Goal: Task Accomplishment & Management: Manage account settings

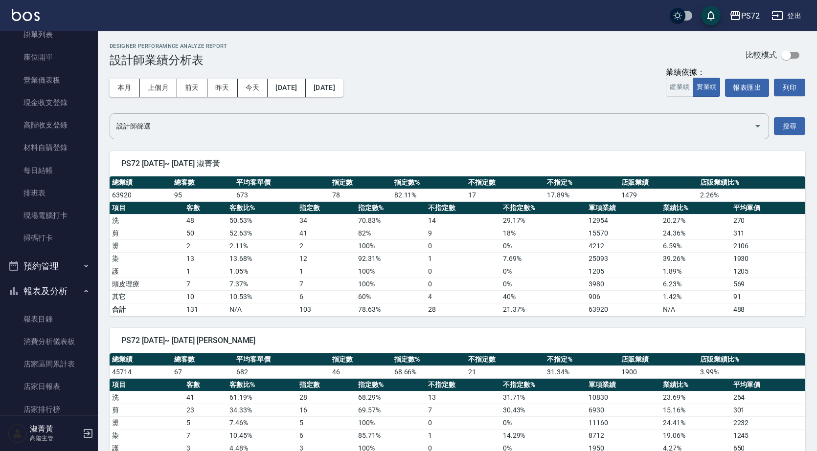
scroll to position [14, 0]
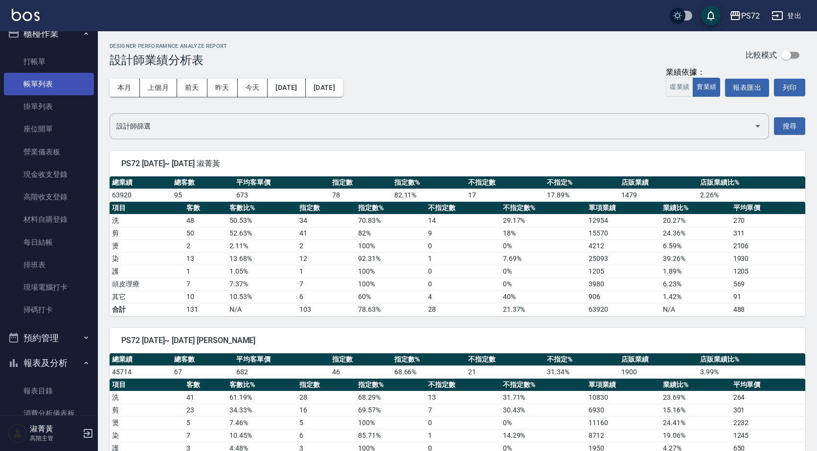
click at [64, 77] on link "帳單列表" at bounding box center [49, 84] width 90 height 22
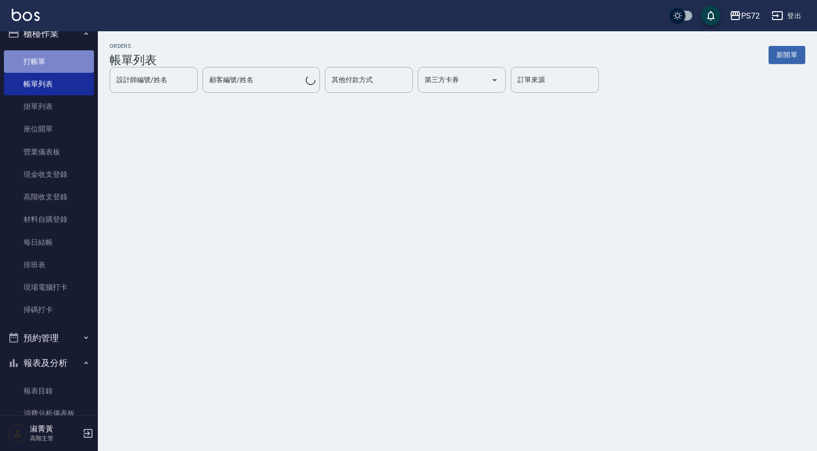
click at [61, 62] on link "打帳單" at bounding box center [49, 61] width 90 height 22
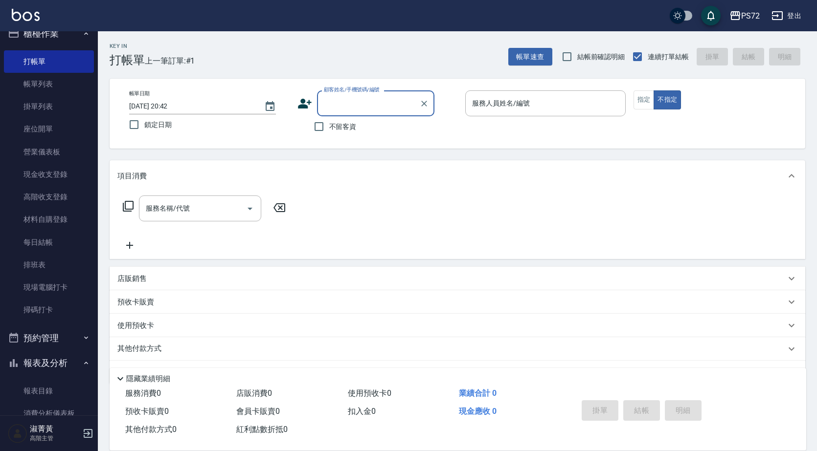
click at [349, 108] on input "顧客姓名/手機號碼/編號" at bounding box center [368, 103] width 94 height 17
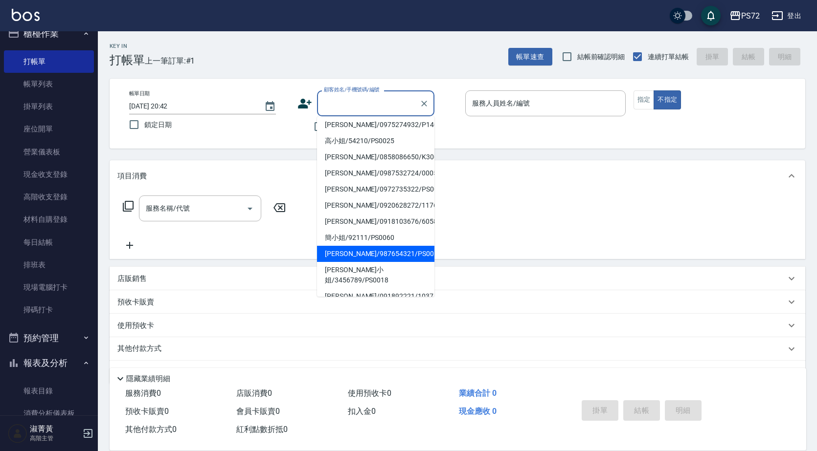
scroll to position [150, 0]
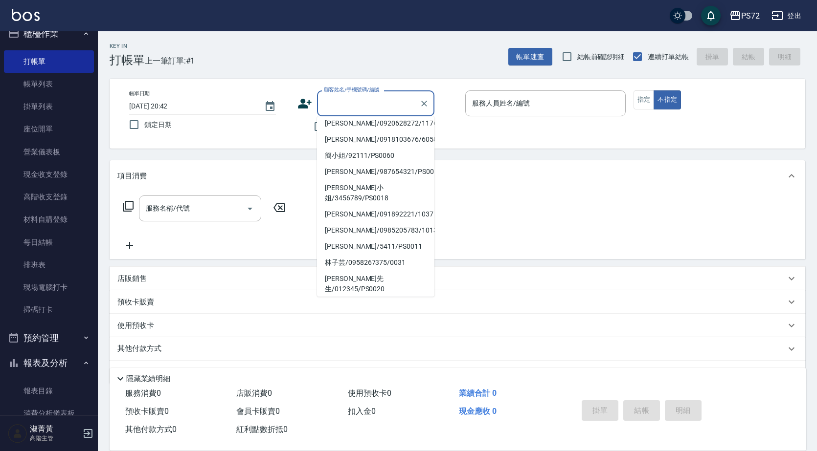
click at [357, 297] on li "[PERSON_NAME]/85411545/PS0057" at bounding box center [375, 305] width 117 height 16
type input "[PERSON_NAME]/85411545/PS0057"
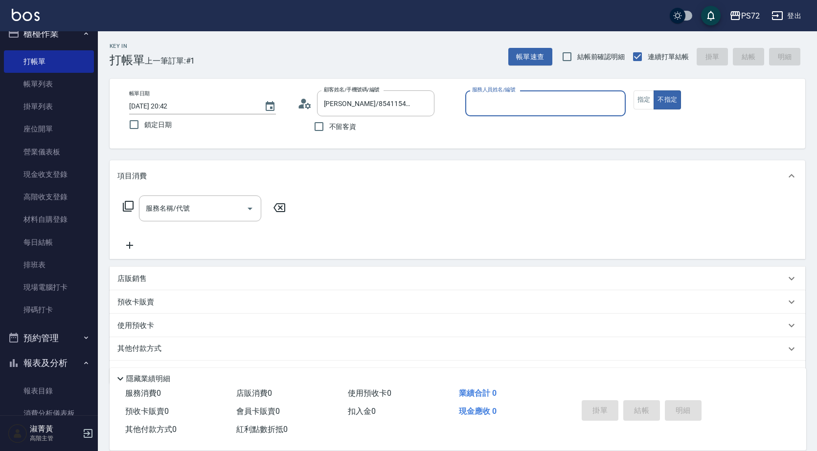
type input "小Hi-02"
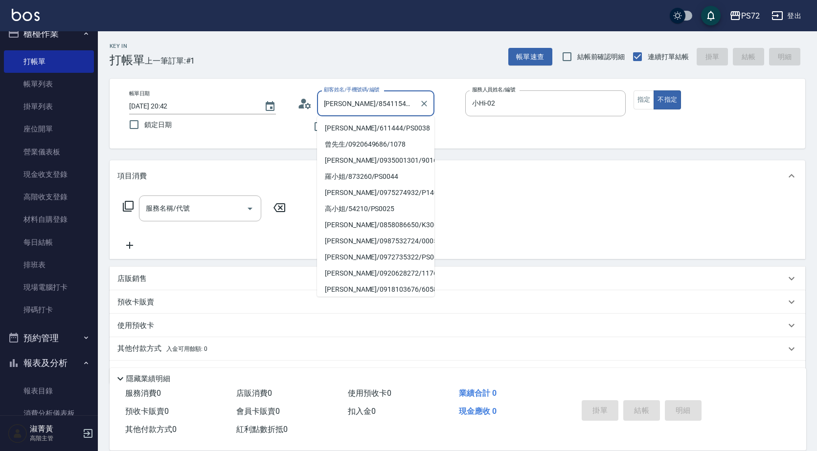
scroll to position [146, 0]
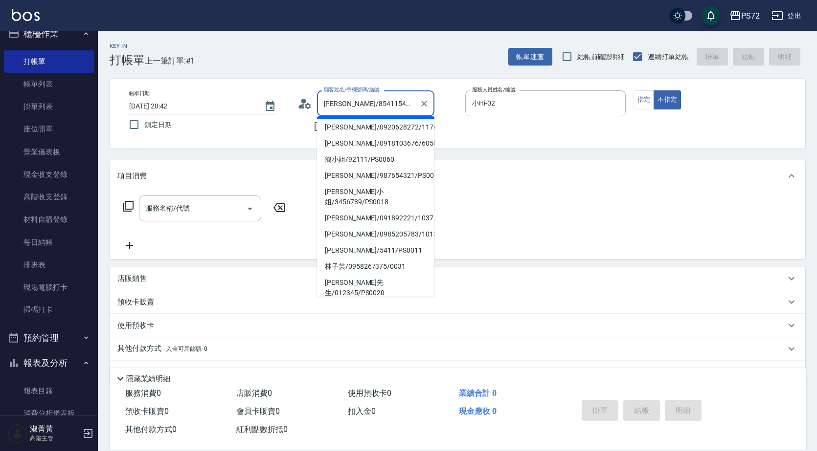
drag, startPoint x: 411, startPoint y: 104, endPoint x: 331, endPoint y: 107, distance: 80.3
click at [331, 107] on input "[PERSON_NAME]/85411545/PS0057" at bounding box center [368, 103] width 94 height 17
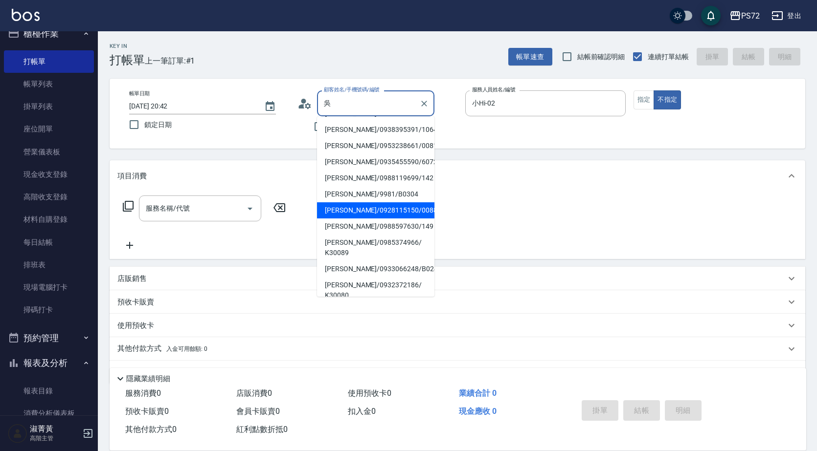
scroll to position [0, 0]
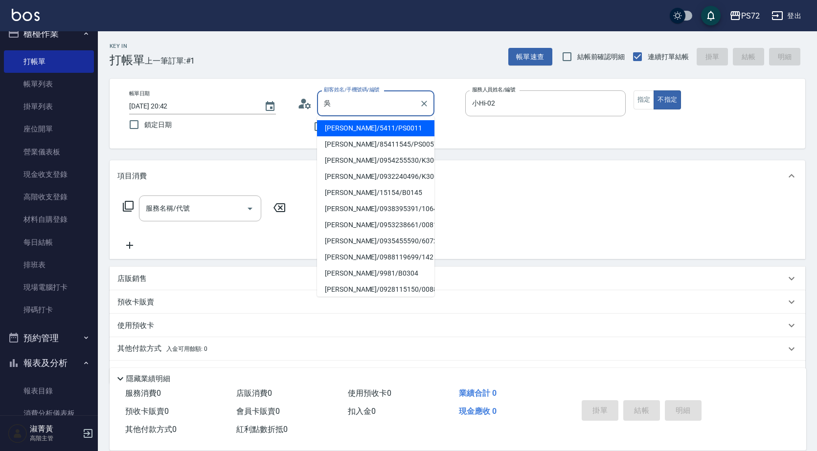
click at [353, 128] on li "[PERSON_NAME]/5411/PS0011" at bounding box center [375, 128] width 117 height 16
type input "[PERSON_NAME]/5411/PS0011"
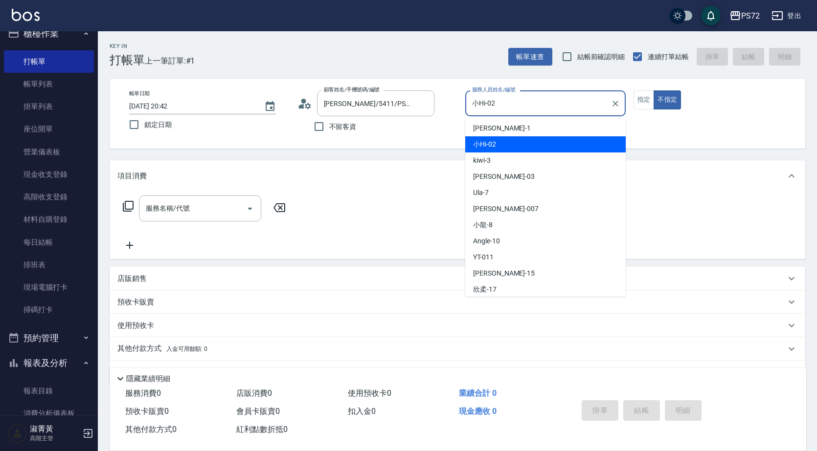
click at [492, 110] on input "小Hi-02" at bounding box center [537, 103] width 137 height 17
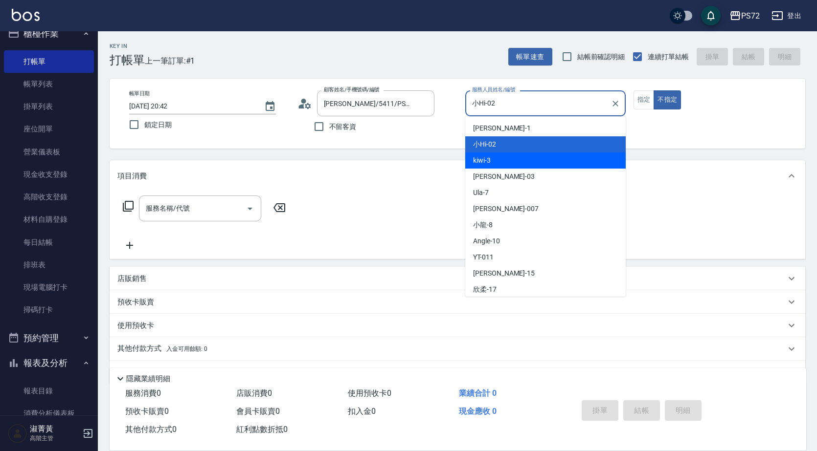
click at [493, 161] on div "kiwi -3" at bounding box center [545, 161] width 160 height 16
type input "kiwi-3"
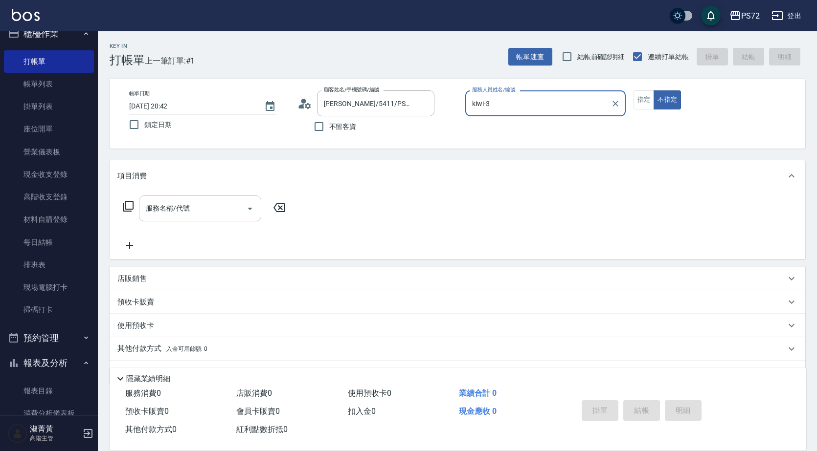
click at [205, 210] on input "服務名稱/代號" at bounding box center [192, 208] width 99 height 17
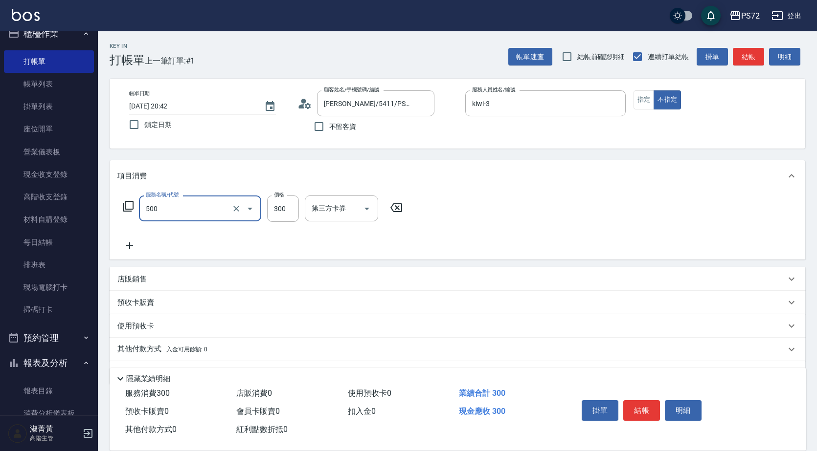
type input "洗髮(A級)(500)"
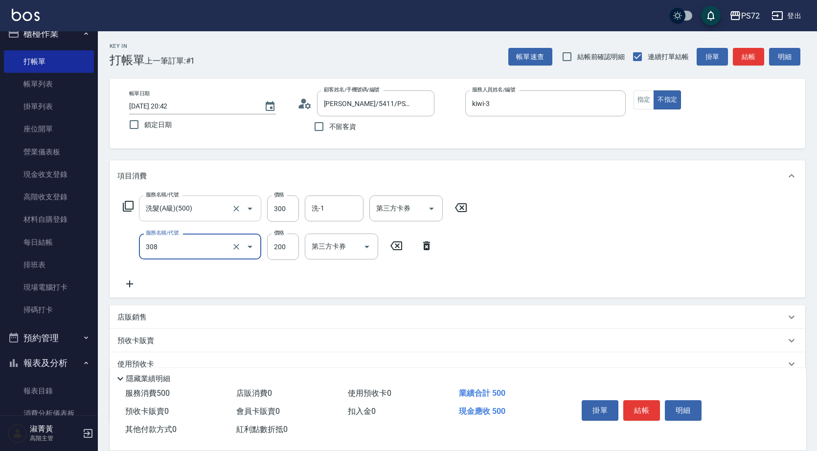
type input "學生剪髮(UP)(308)"
type input "350"
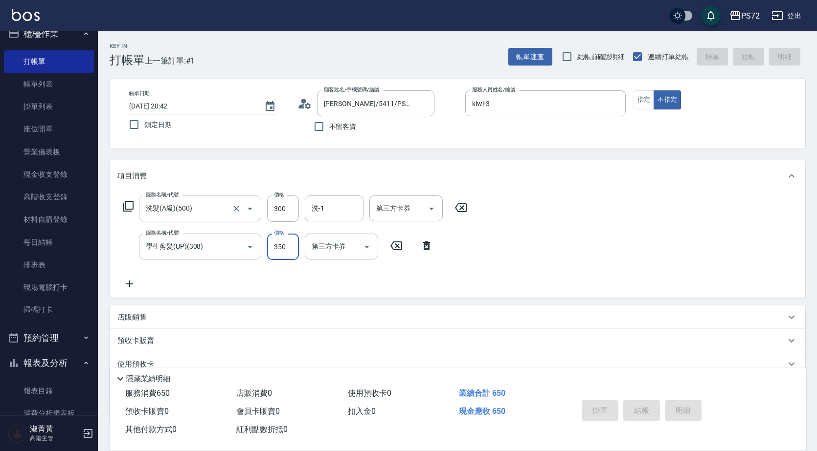
type input "[DATE] 20:43"
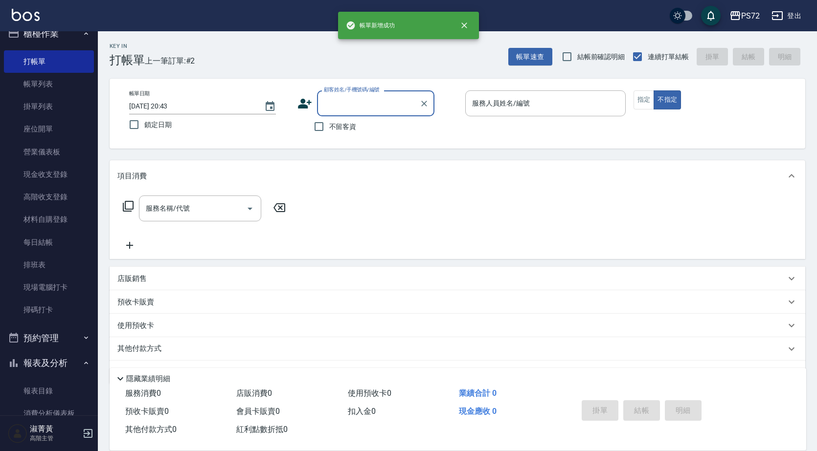
click at [347, 105] on input "顧客姓名/手機號碼/編號" at bounding box center [368, 103] width 94 height 17
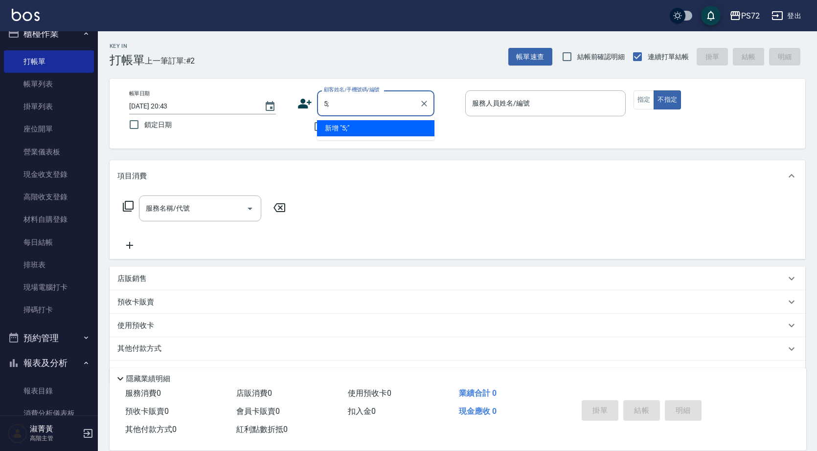
type input "5"
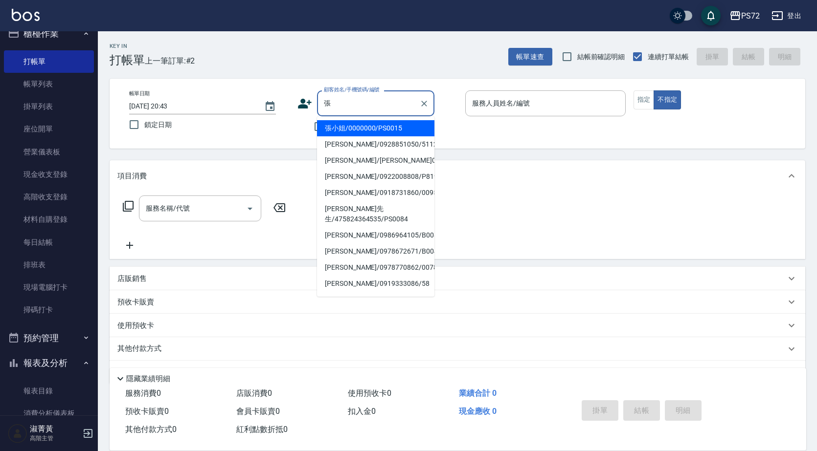
click at [368, 126] on li "張小姐/0000000/PS0015" at bounding box center [375, 128] width 117 height 16
type input "張小姐/0000000/PS0015"
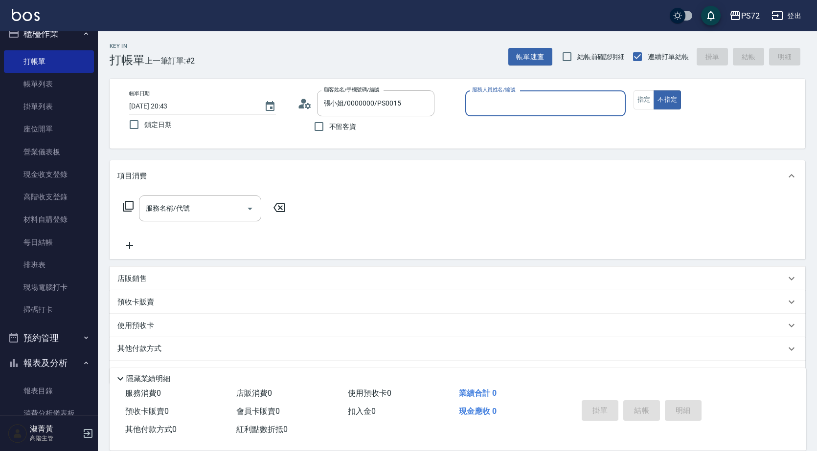
type input "kiwi-3"
click at [530, 108] on input "kiwi-3" at bounding box center [537, 103] width 137 height 17
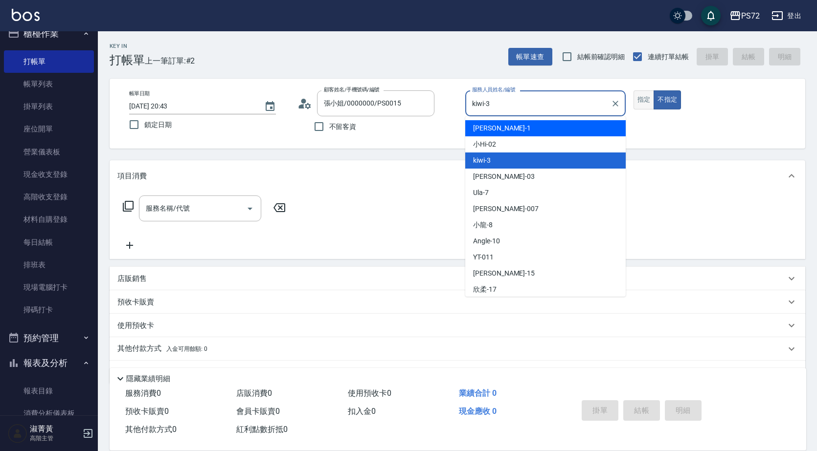
click at [641, 98] on button "指定" at bounding box center [643, 99] width 21 height 19
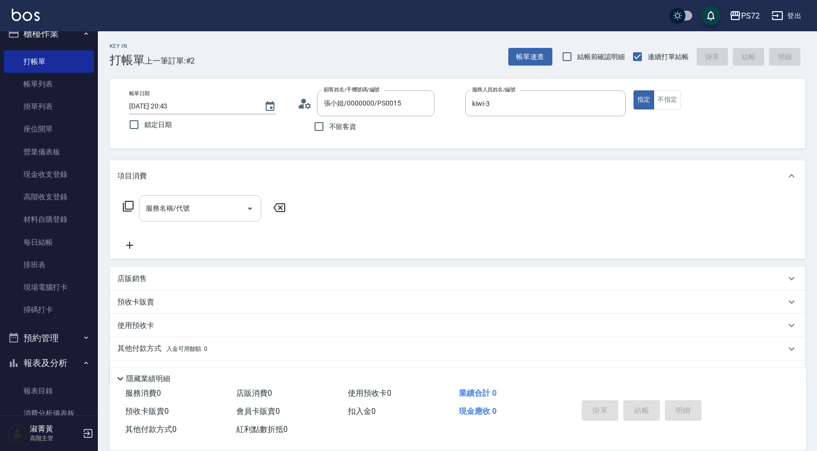
click at [206, 202] on input "服務名稱/代號" at bounding box center [192, 208] width 99 height 17
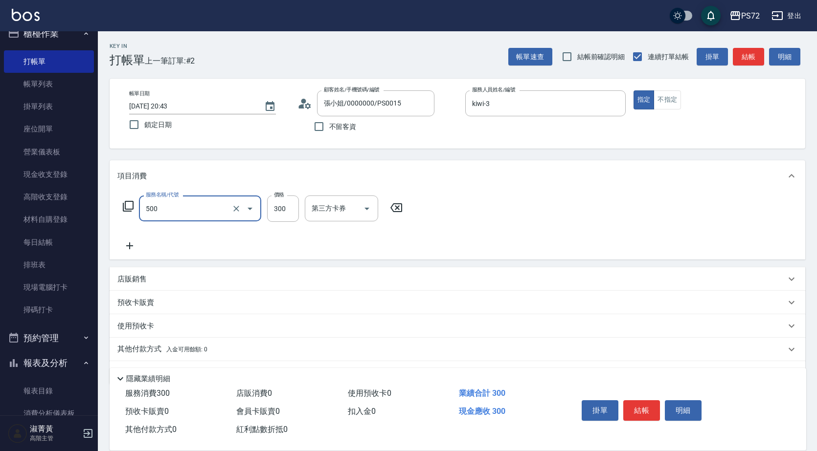
type input "洗髮(A級)(500)"
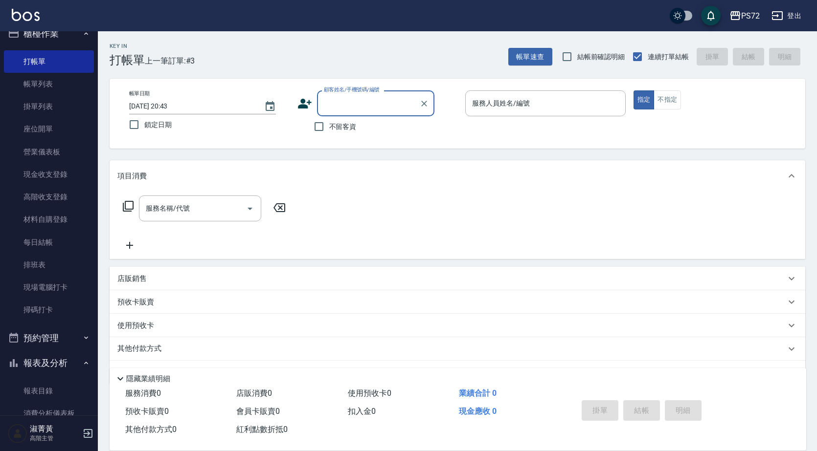
click at [400, 91] on div "顧客姓名/手機號碼/編號" at bounding box center [375, 103] width 117 height 26
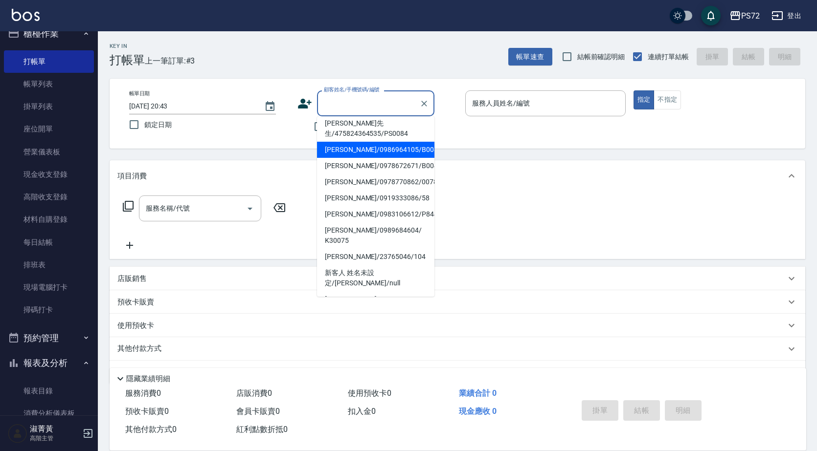
scroll to position [150, 0]
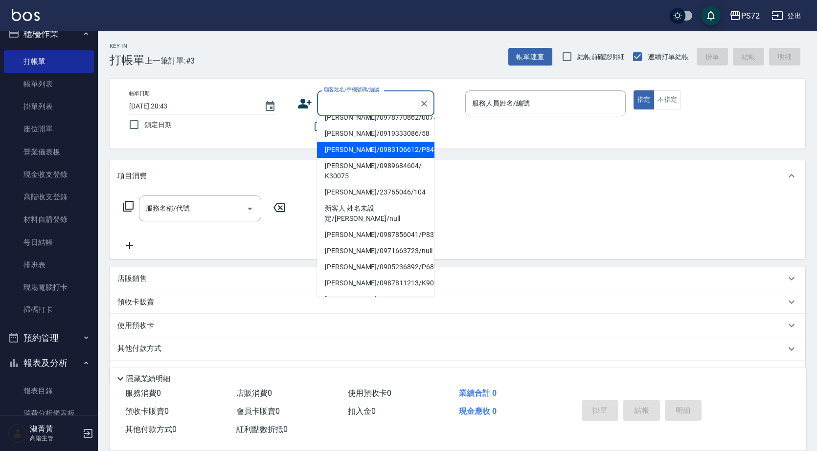
click at [420, 101] on icon "Clear" at bounding box center [424, 104] width 10 height 10
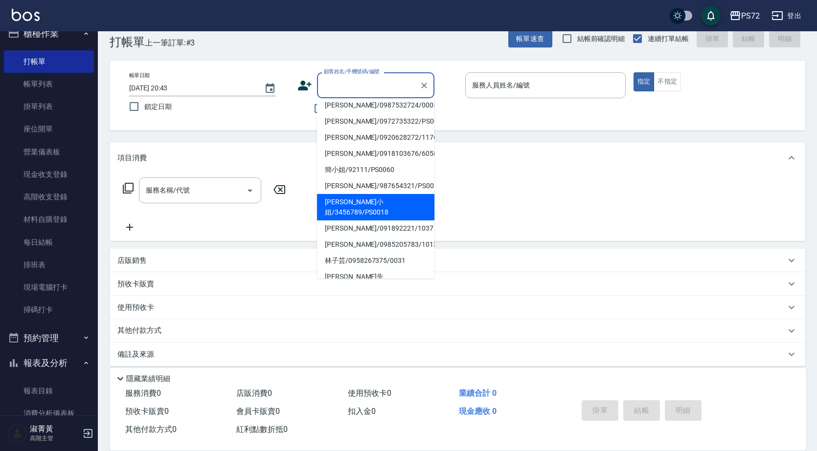
scroll to position [27, 0]
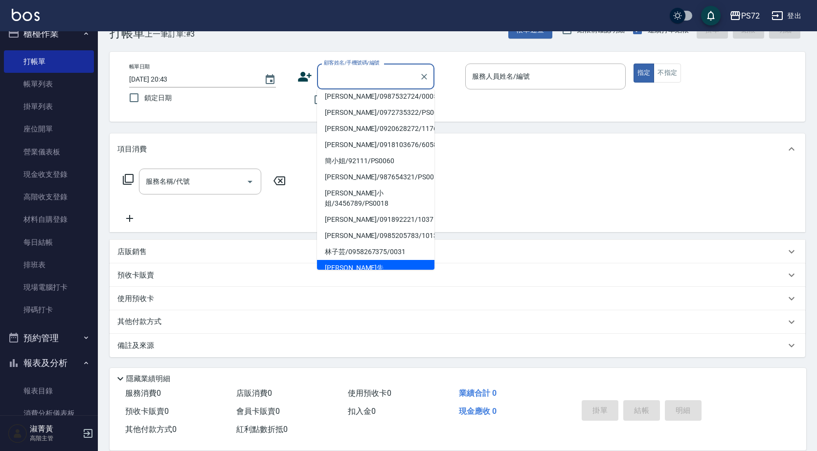
click at [374, 260] on li "[PERSON_NAME]先生/012345/PS0020" at bounding box center [375, 273] width 117 height 26
type input "[PERSON_NAME]先生/012345/PS0020"
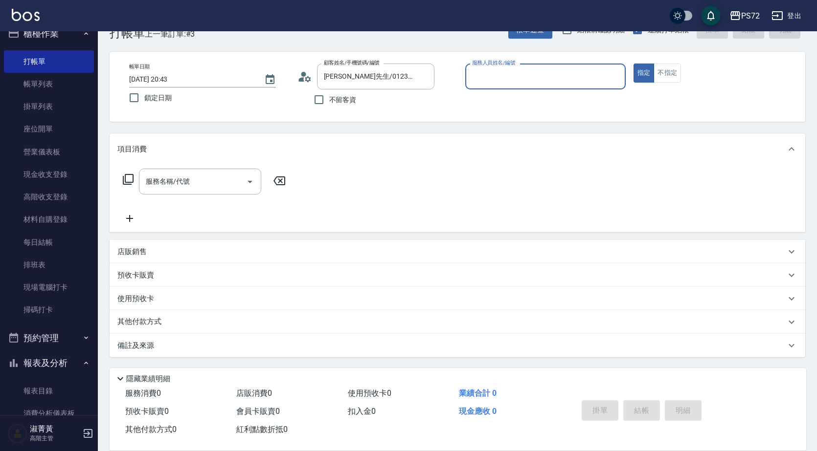
type input "kiwi-3"
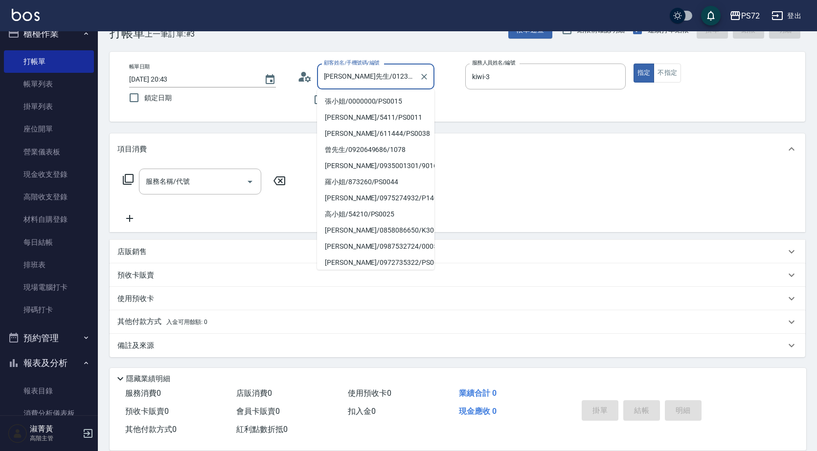
scroll to position [146, 0]
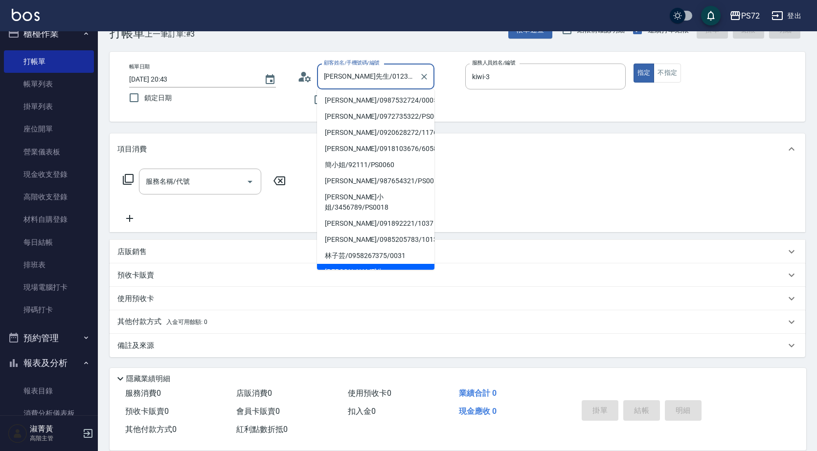
drag, startPoint x: 392, startPoint y: 78, endPoint x: 333, endPoint y: 71, distance: 59.6
click at [333, 71] on input "[PERSON_NAME]先生/012345/PS0020" at bounding box center [368, 76] width 94 height 17
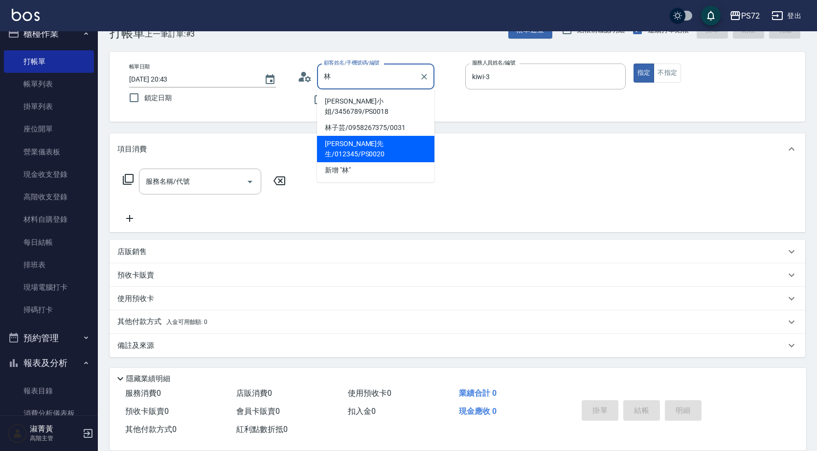
scroll to position [0, 0]
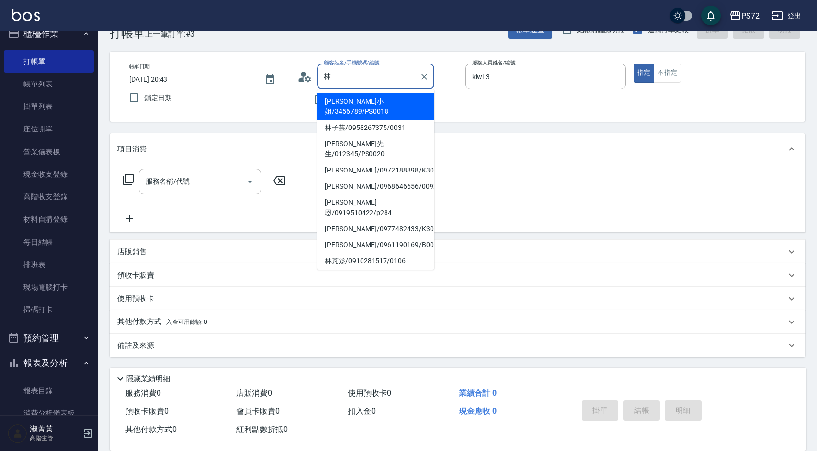
drag, startPoint x: 362, startPoint y: 101, endPoint x: 379, endPoint y: 102, distance: 17.6
click at [362, 101] on li "[PERSON_NAME]小姐/3456789/PS0018" at bounding box center [375, 106] width 117 height 26
type input "[PERSON_NAME]小姐/3456789/PS0018"
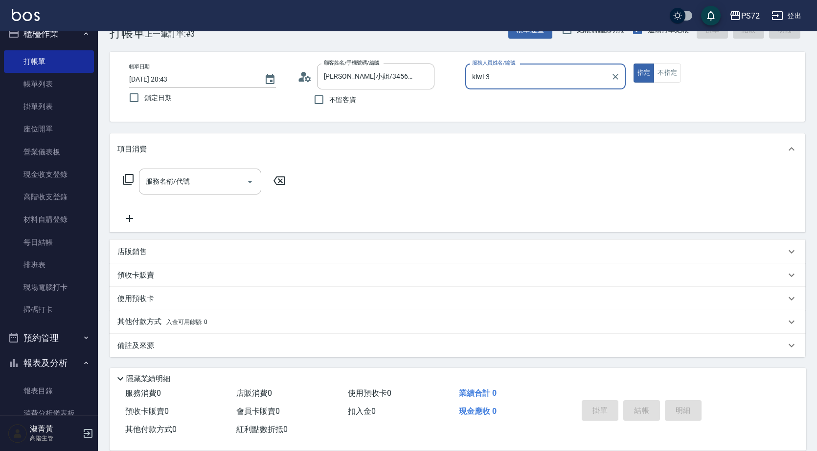
click at [174, 177] on div "服務名稱/代號 服務名稱/代號" at bounding box center [200, 182] width 122 height 26
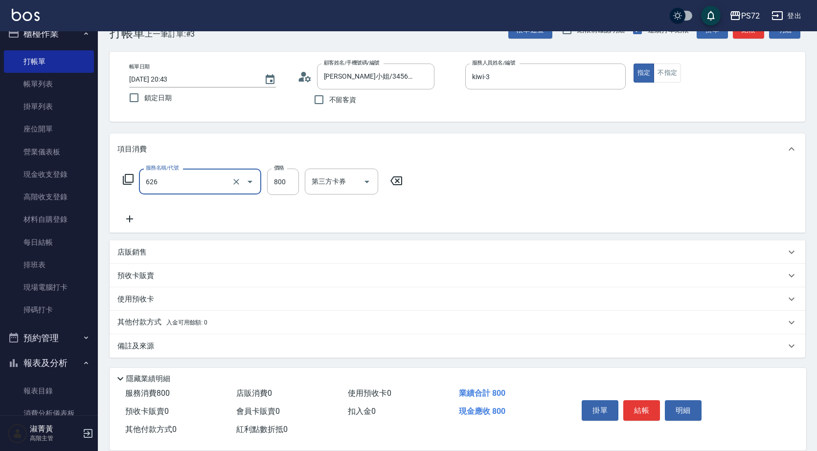
type input "去脂泥膠(626)"
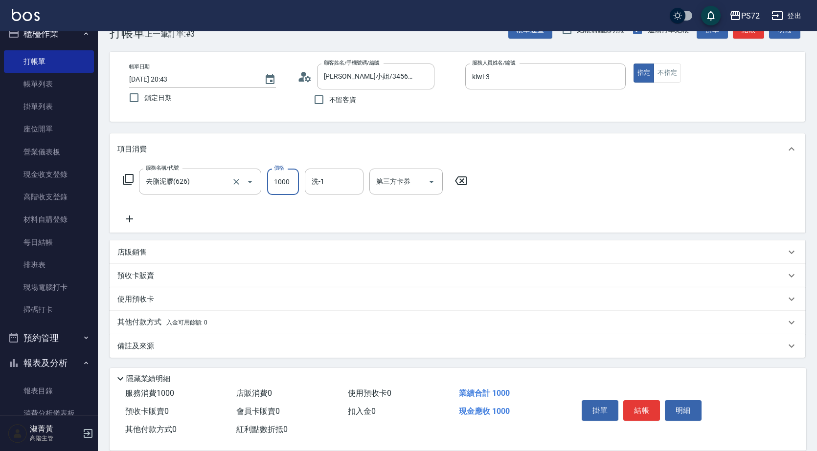
type input "1000"
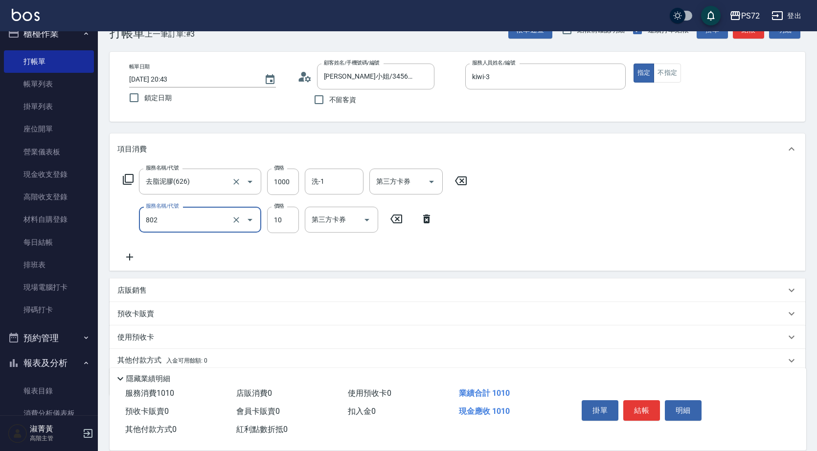
type input "潤絲(802)"
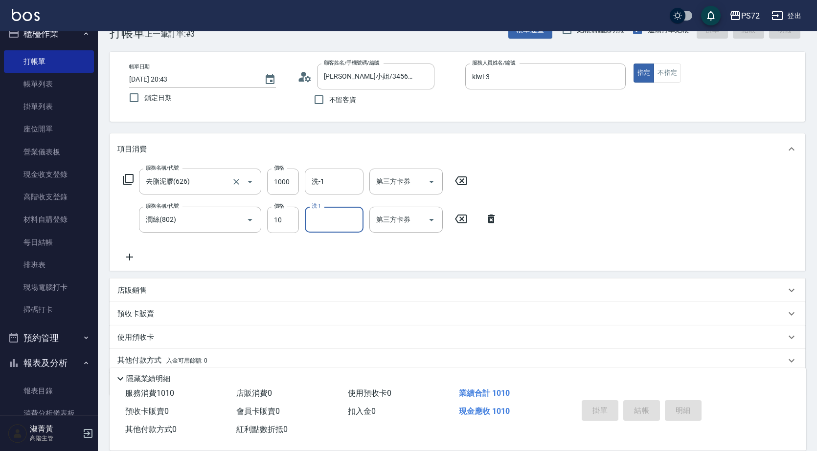
type input "[DATE] 20:44"
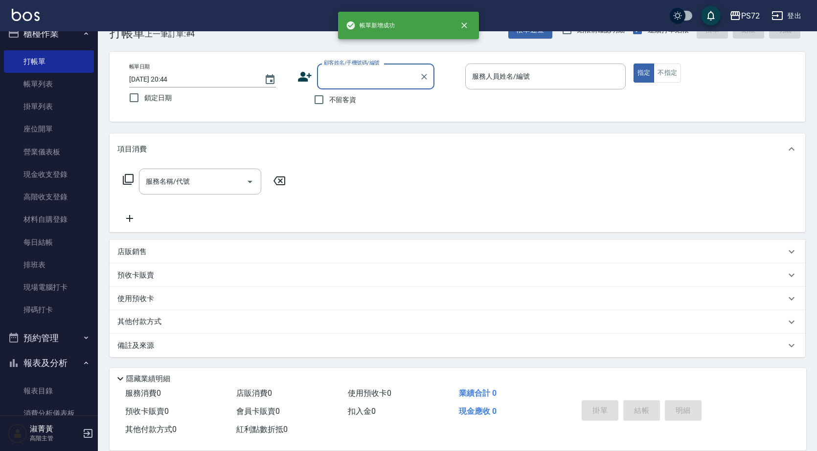
click at [357, 65] on label "顧客姓名/手機號碼/編號" at bounding box center [352, 62] width 56 height 7
click at [357, 68] on input "顧客姓名/手機號碼/編號" at bounding box center [368, 76] width 94 height 17
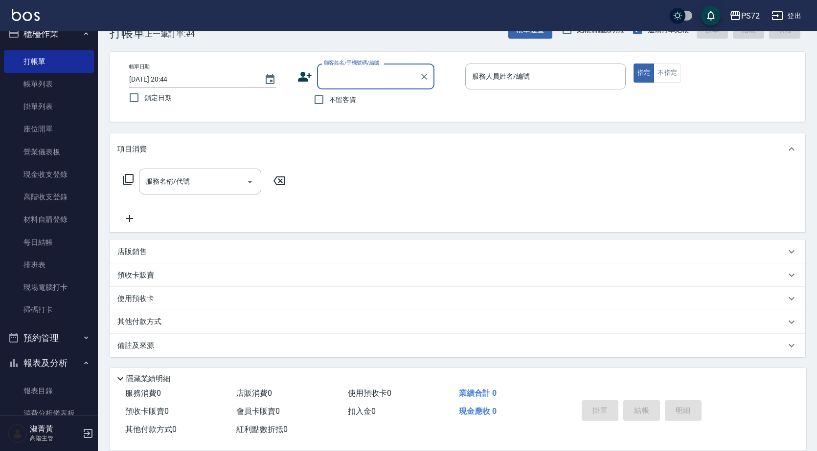
click at [369, 76] on input "顧客姓名/手機號碼/編號" at bounding box center [368, 76] width 94 height 17
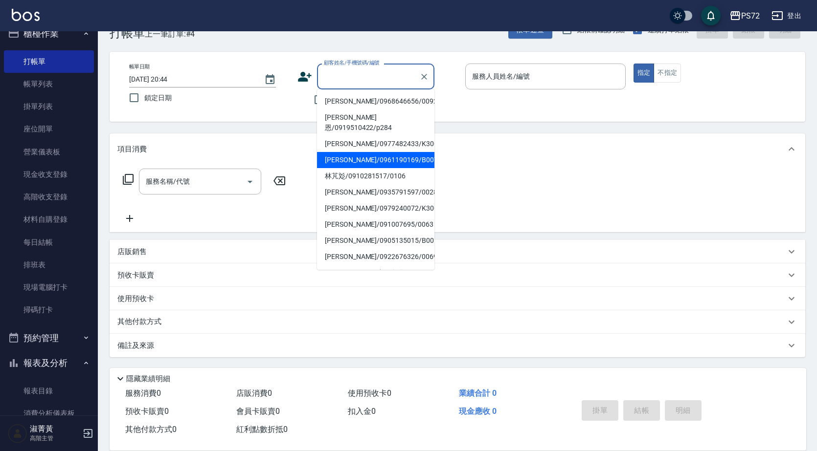
scroll to position [150, 0]
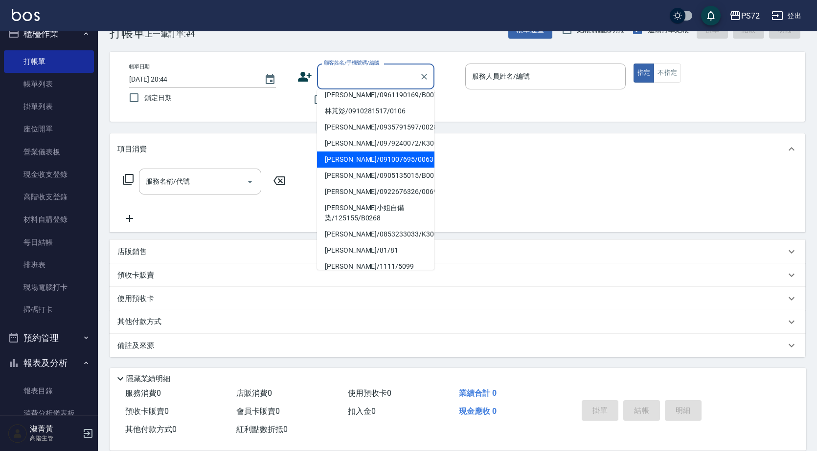
click at [422, 84] on div at bounding box center [423, 77] width 13 height 26
click at [423, 80] on icon "Clear" at bounding box center [424, 77] width 10 height 10
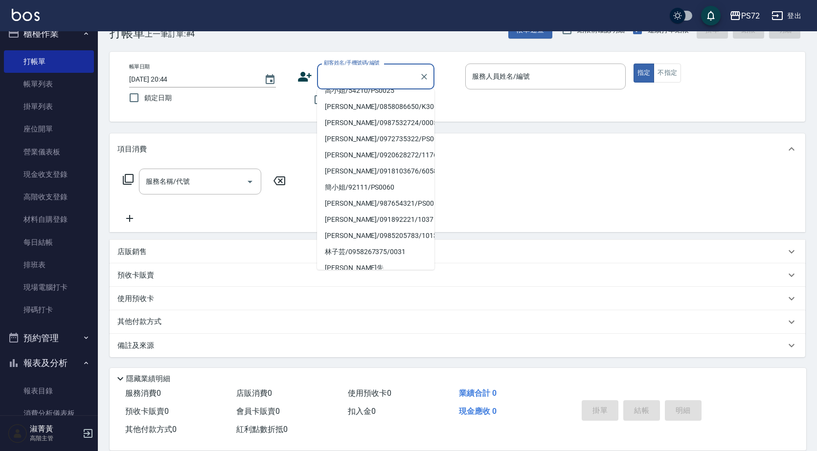
scroll to position [0, 0]
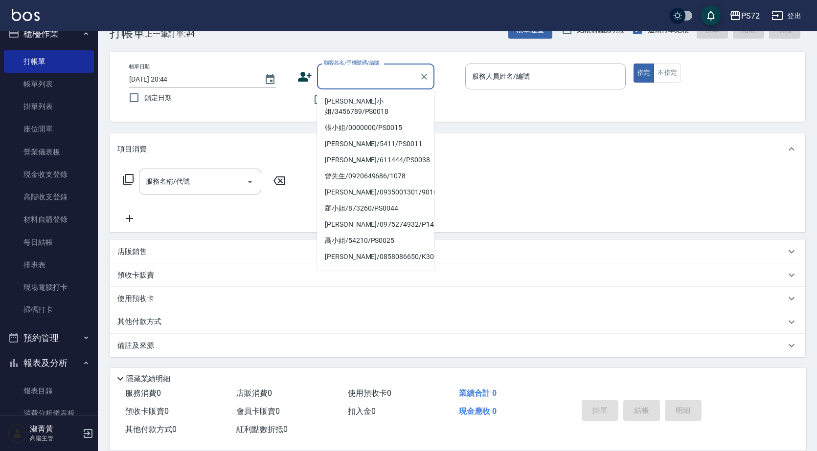
click at [378, 72] on input "顧客姓名/手機號碼/編號" at bounding box center [368, 76] width 94 height 17
drag, startPoint x: 359, startPoint y: 74, endPoint x: 362, endPoint y: 104, distance: 29.4
click at [357, 74] on input "顧客姓名/手機號碼/編號" at bounding box center [368, 76] width 94 height 17
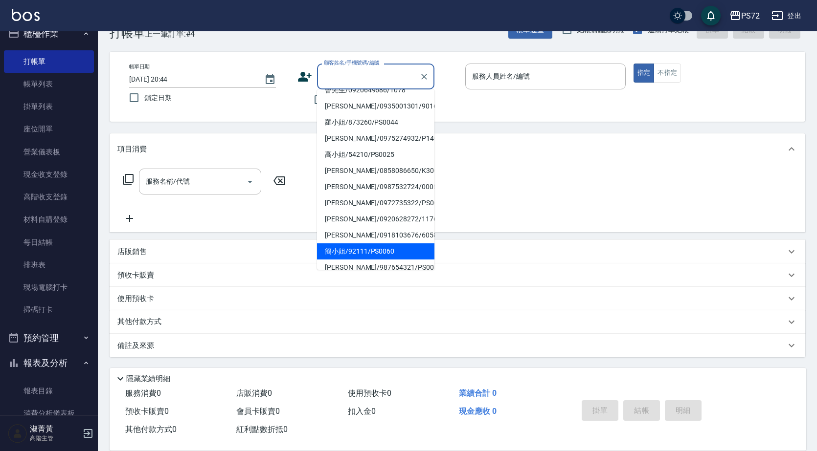
scroll to position [150, 0]
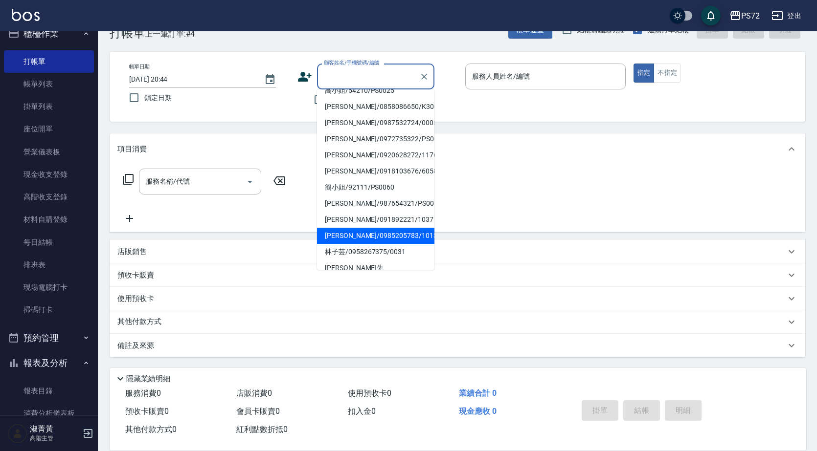
click at [344, 231] on li "[PERSON_NAME]/0985205783/1013" at bounding box center [375, 236] width 117 height 16
type input "[PERSON_NAME]/0985205783/1013"
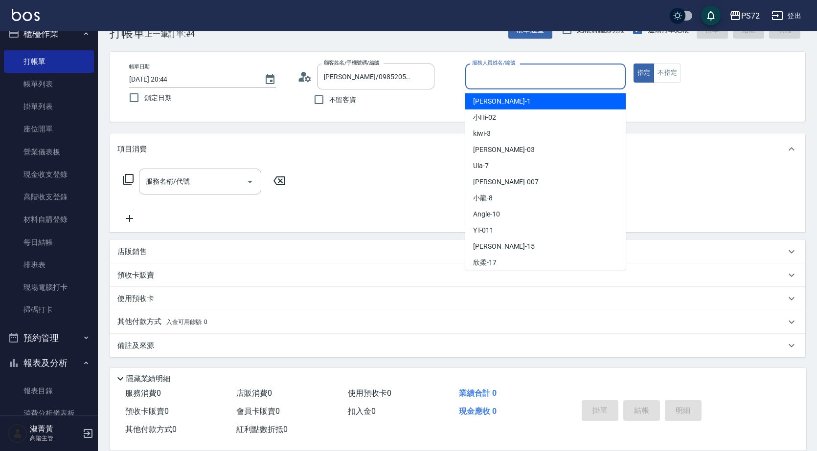
click at [480, 69] on input "服務人員姓名/編號" at bounding box center [545, 76] width 152 height 17
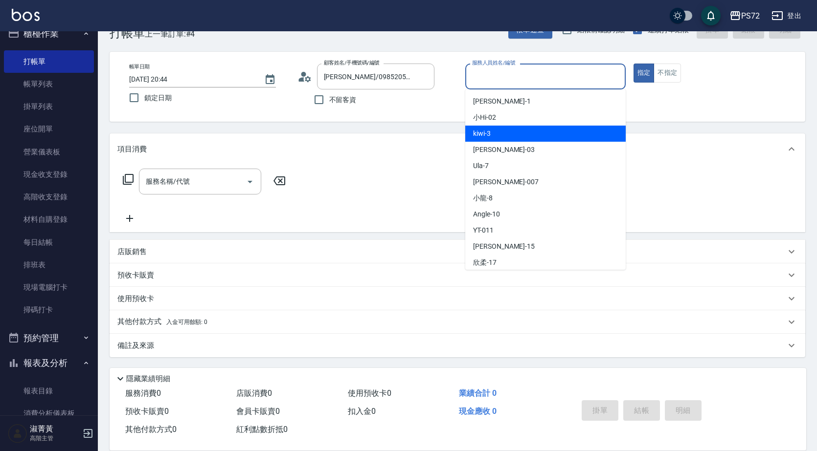
click at [500, 132] on div "kiwi -3" at bounding box center [545, 134] width 160 height 16
type input "kiwi-3"
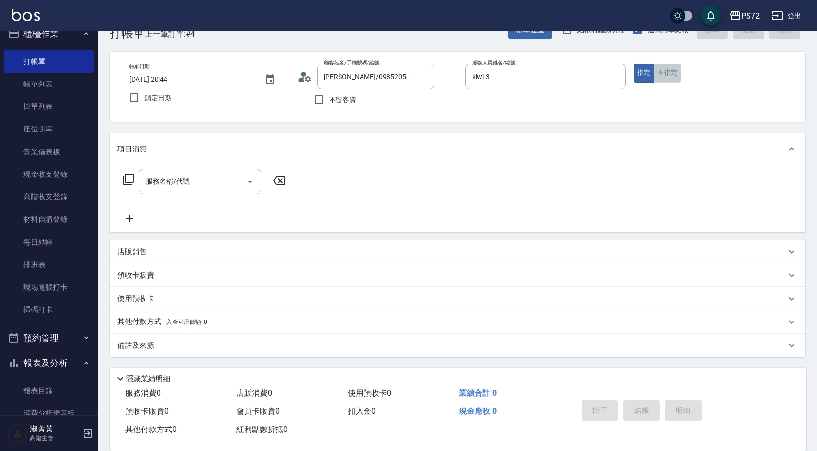
click at [670, 75] on button "不指定" at bounding box center [666, 73] width 27 height 19
click at [233, 179] on input "服務名稱/代號" at bounding box center [192, 181] width 99 height 17
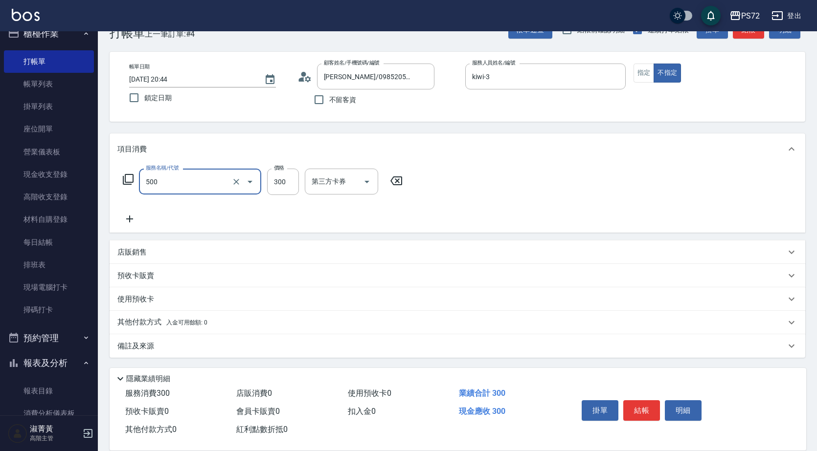
type input "洗髮(A級)(500)"
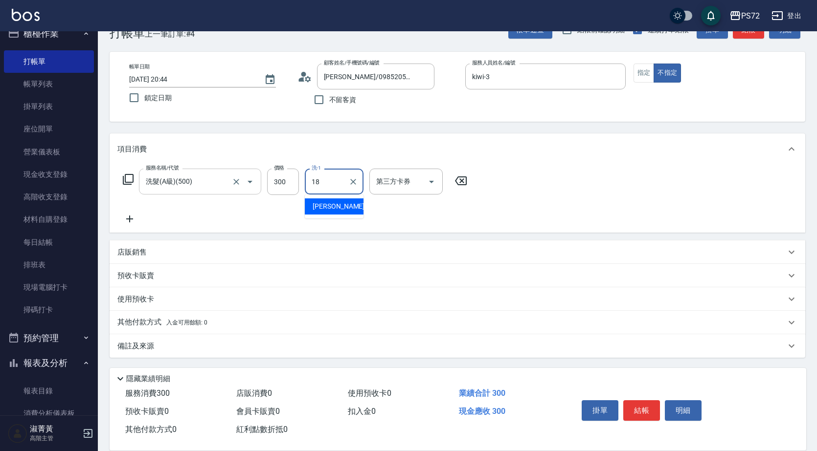
type input "[PERSON_NAME]-18"
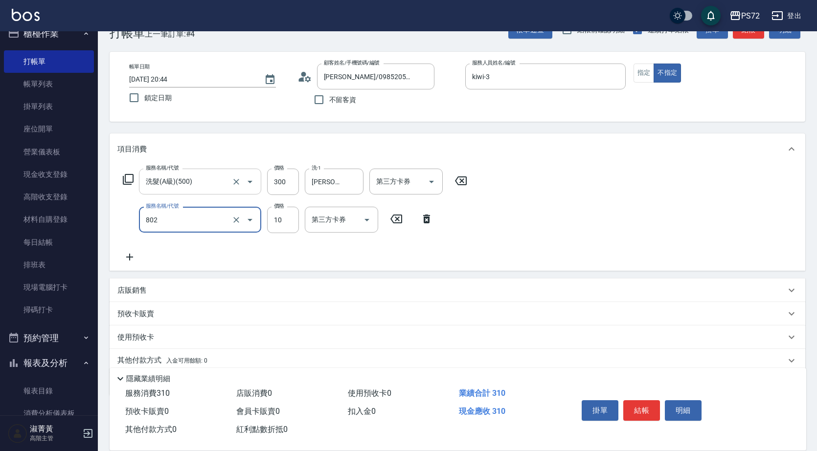
type input "潤絲(802)"
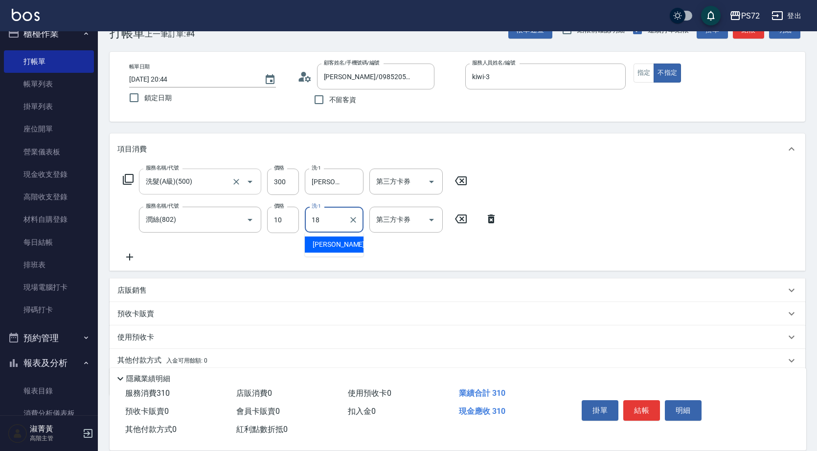
type input "[PERSON_NAME]-18"
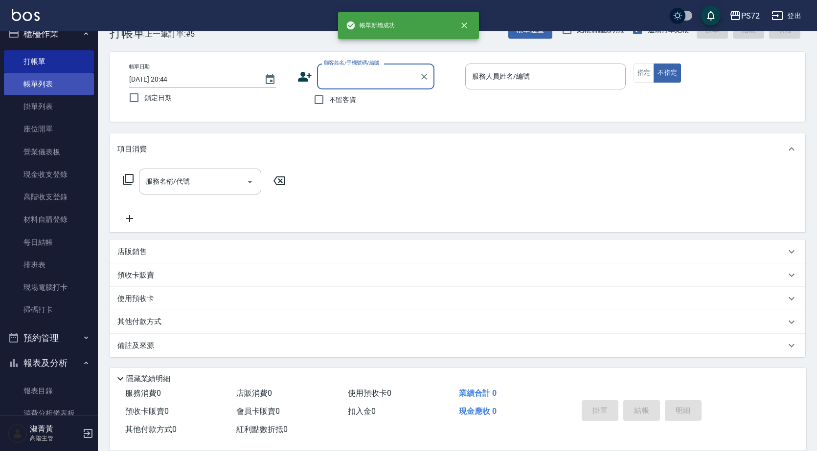
click at [56, 79] on link "帳單列表" at bounding box center [49, 84] width 90 height 22
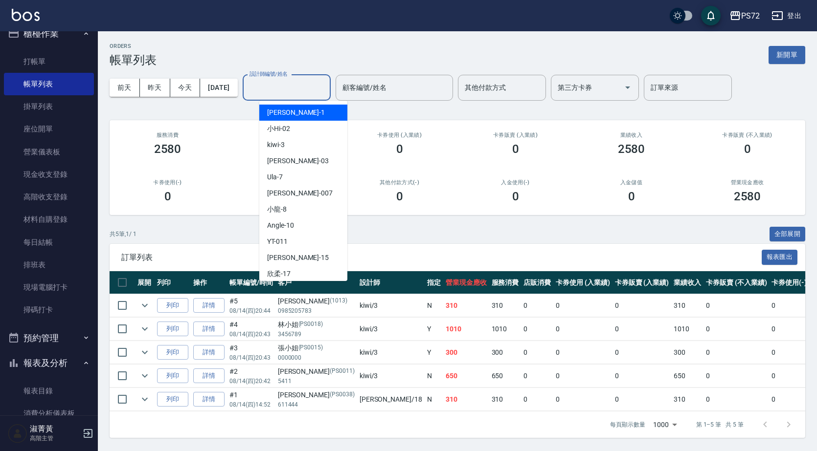
click at [291, 92] on input "設計師編號/姓名" at bounding box center [286, 87] width 79 height 17
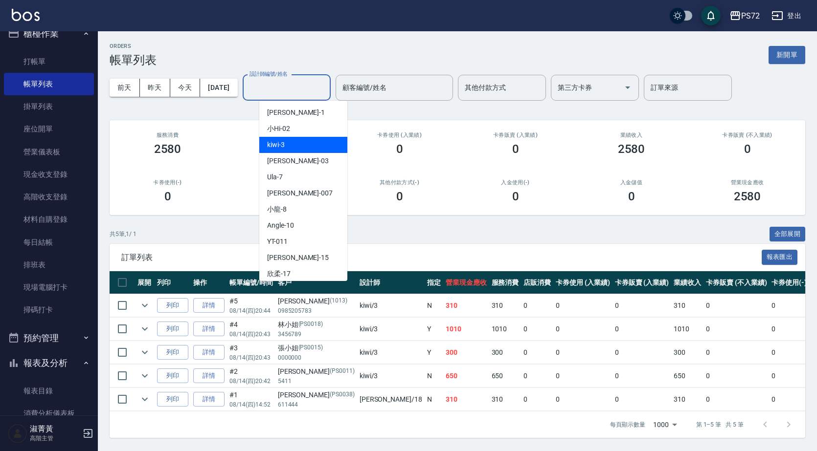
click at [312, 138] on div "kiwi -3" at bounding box center [303, 145] width 88 height 16
type input "kiwi-3"
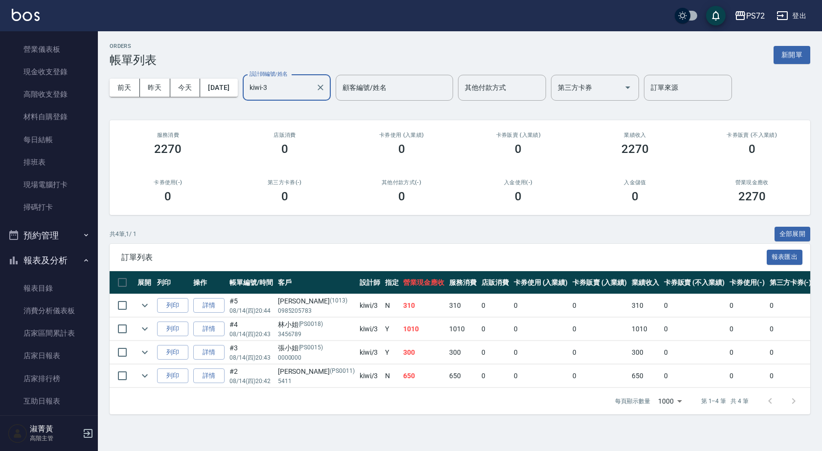
scroll to position [308, 0]
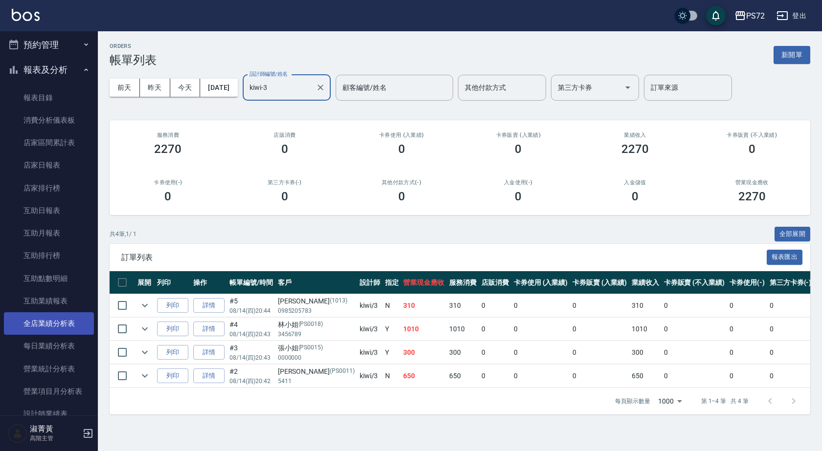
click at [58, 326] on link "全店業績分析表" at bounding box center [49, 323] width 90 height 22
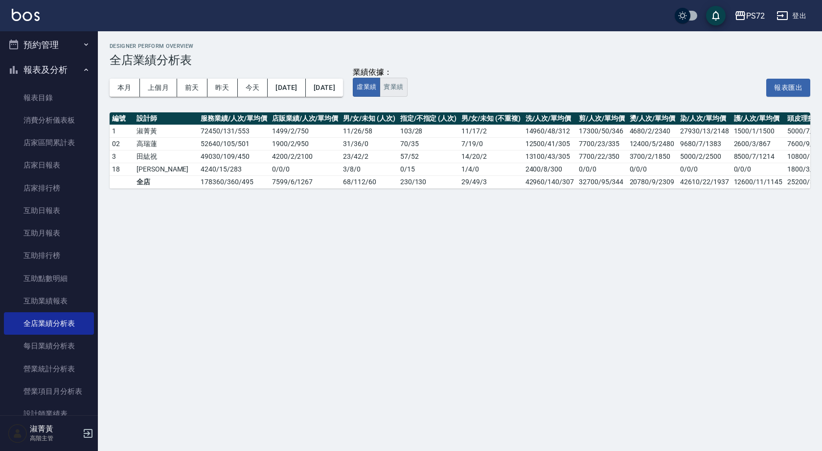
click at [407, 90] on button "實業績" at bounding box center [392, 87] width 27 height 19
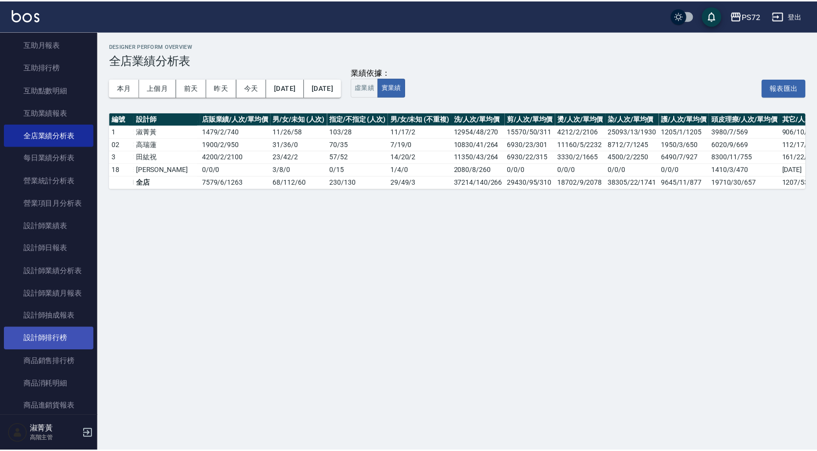
scroll to position [503, 0]
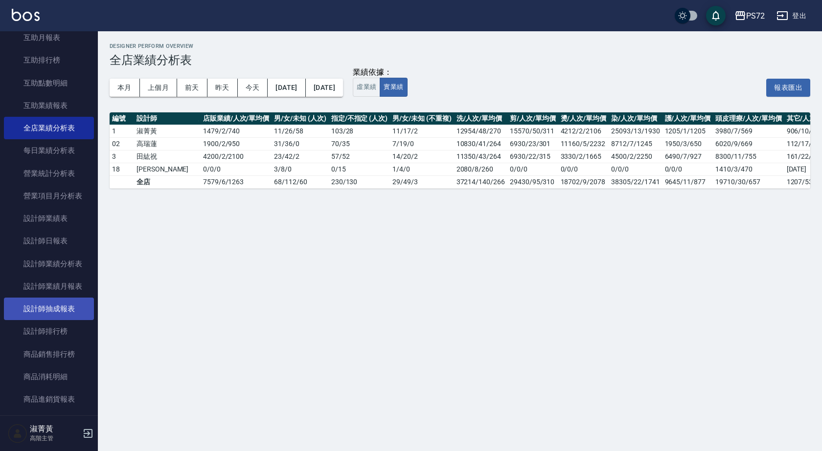
click at [56, 312] on link "設計師抽成報表" at bounding box center [49, 309] width 90 height 22
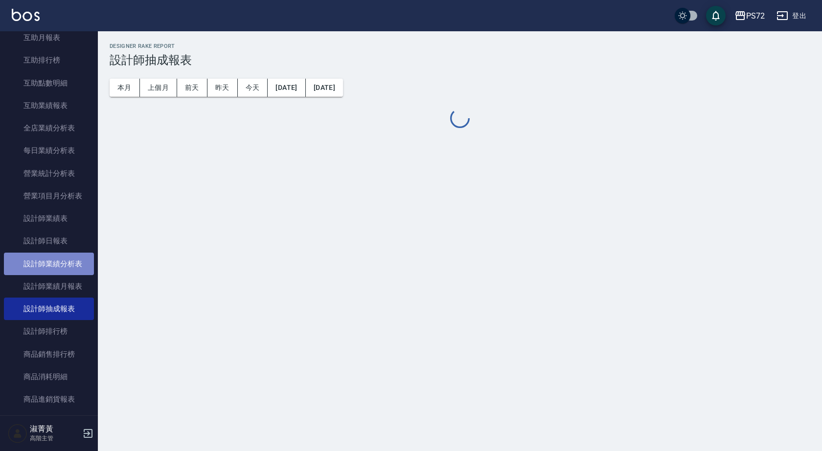
click at [63, 265] on link "設計師業績分析表" at bounding box center [49, 264] width 90 height 22
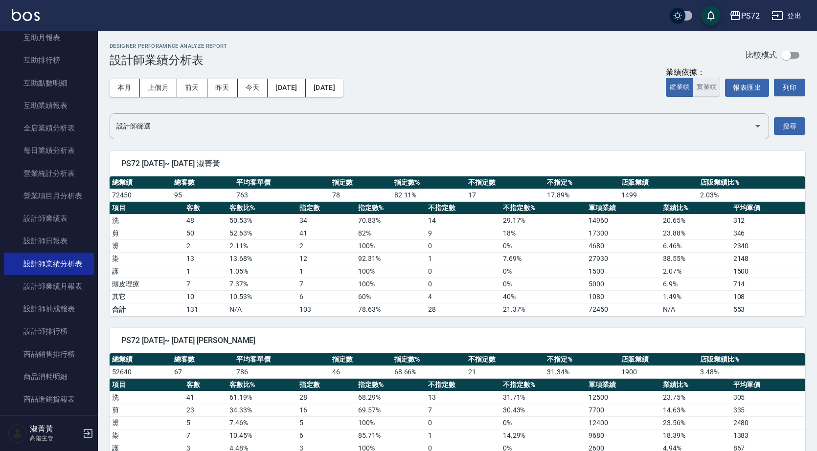
click at [708, 82] on button "實業績" at bounding box center [705, 87] width 27 height 19
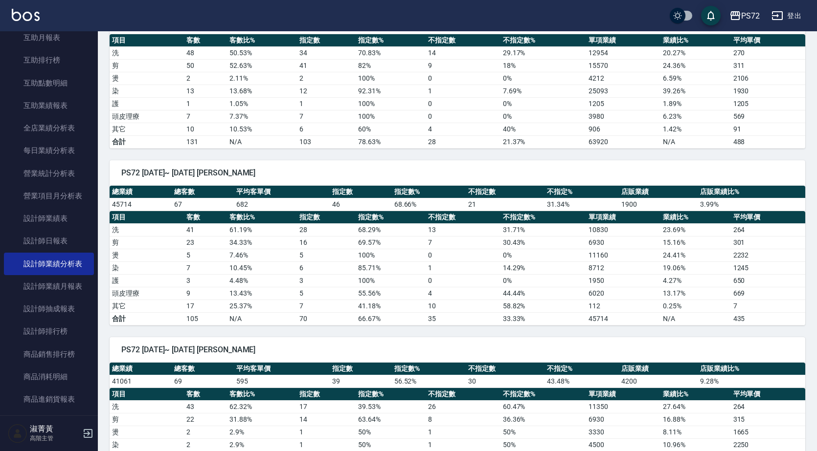
scroll to position [293, 0]
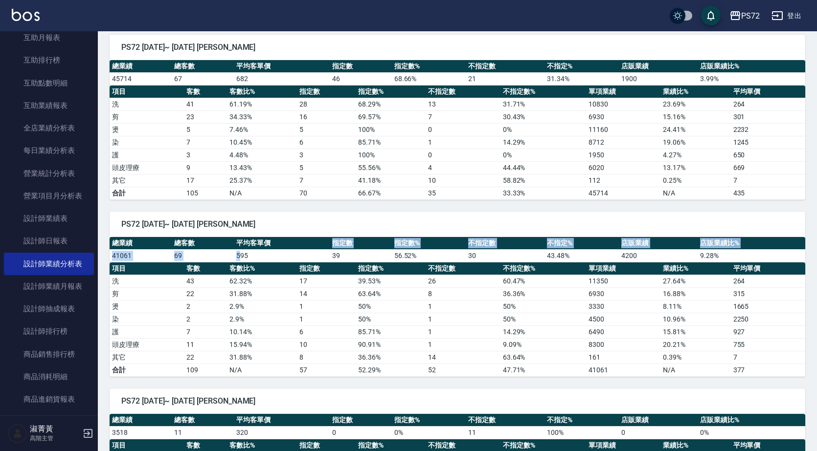
drag, startPoint x: 239, startPoint y: 253, endPoint x: 285, endPoint y: 246, distance: 46.6
click at [285, 246] on table "總業績 總客數 平均客單價 指定數 指定數% 不指定數 不指定% 店販業績 店販業績比% 41061 69 595 39 56.52 % 30 43.48 %…" at bounding box center [457, 249] width 695 height 25
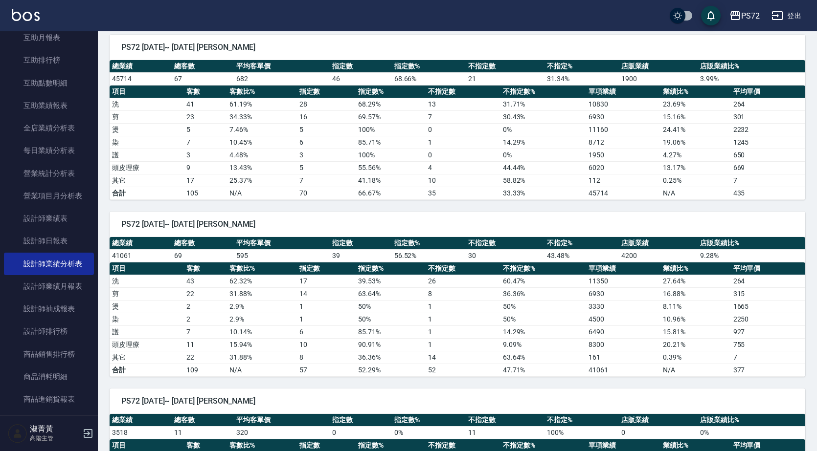
click at [288, 250] on td "595" at bounding box center [281, 255] width 95 height 13
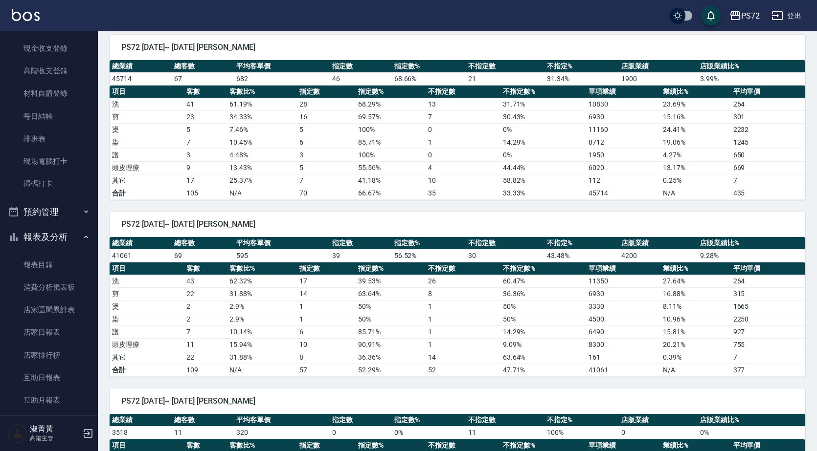
scroll to position [0, 0]
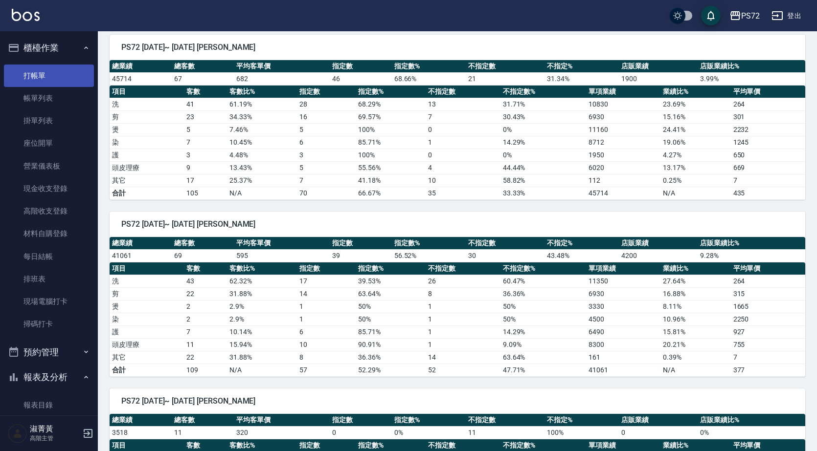
click at [51, 73] on link "打帳單" at bounding box center [49, 76] width 90 height 22
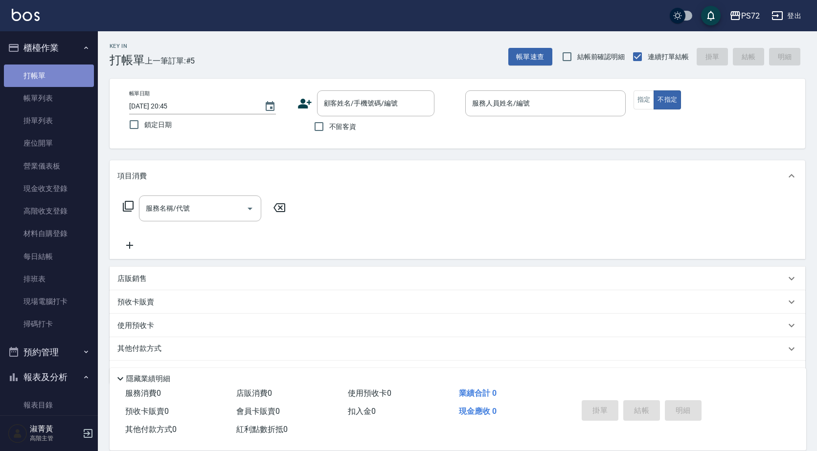
click at [51, 73] on link "打帳單" at bounding box center [49, 76] width 90 height 22
click at [72, 106] on link "帳單列表" at bounding box center [49, 98] width 90 height 22
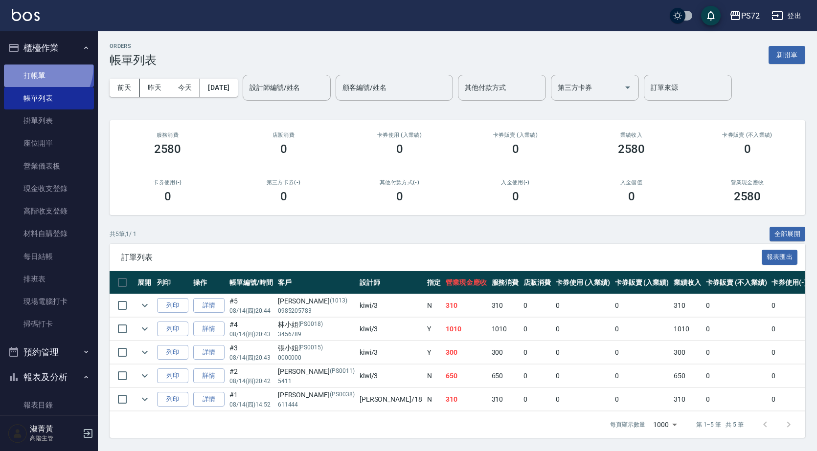
click at [38, 67] on link "打帳單" at bounding box center [49, 76] width 90 height 22
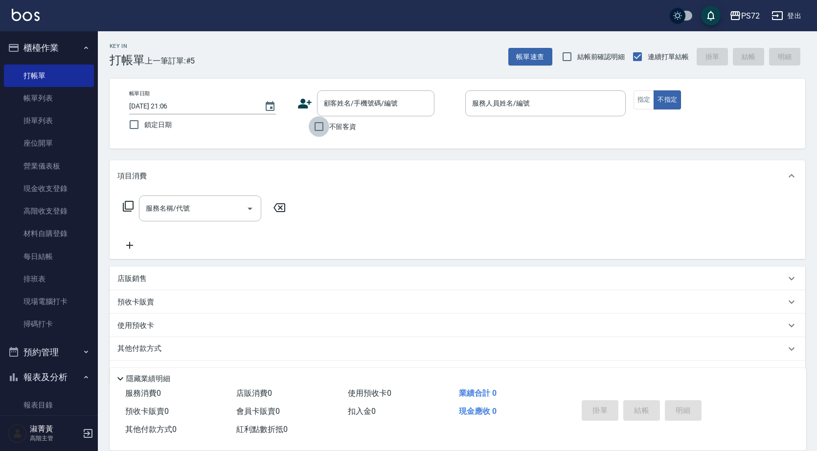
click at [328, 126] on input "不留客資" at bounding box center [319, 126] width 21 height 21
checkbox input "true"
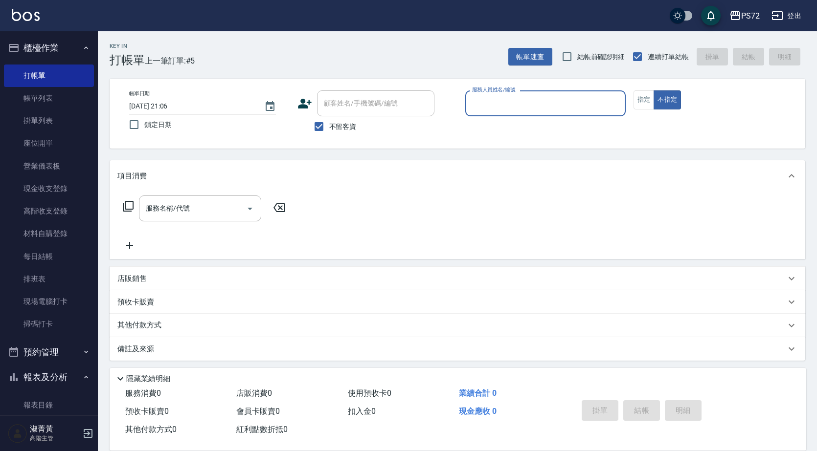
click at [533, 109] on input "服務人員姓名/編號" at bounding box center [545, 103] width 152 height 17
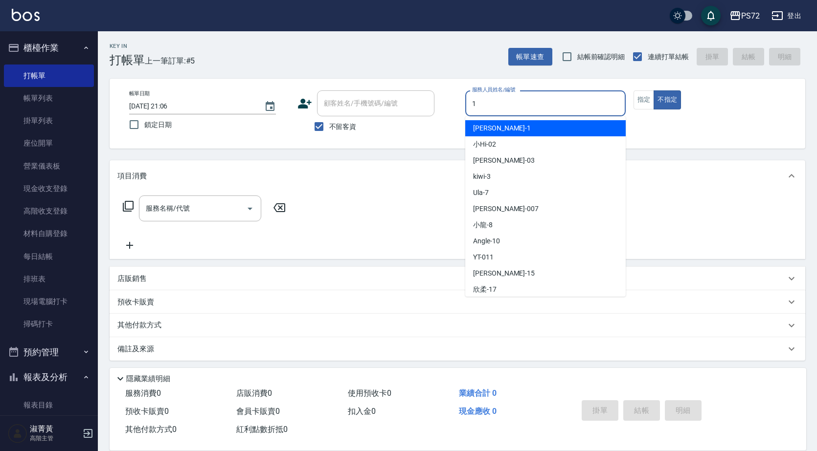
type input "[PERSON_NAME]-1"
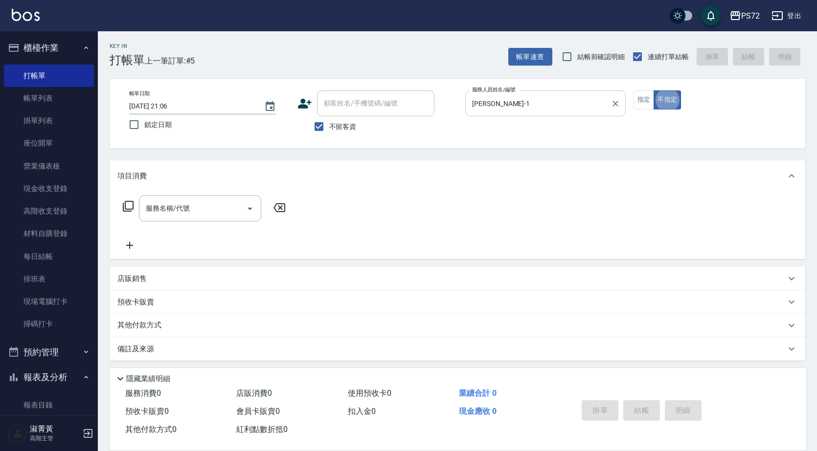
type button "false"
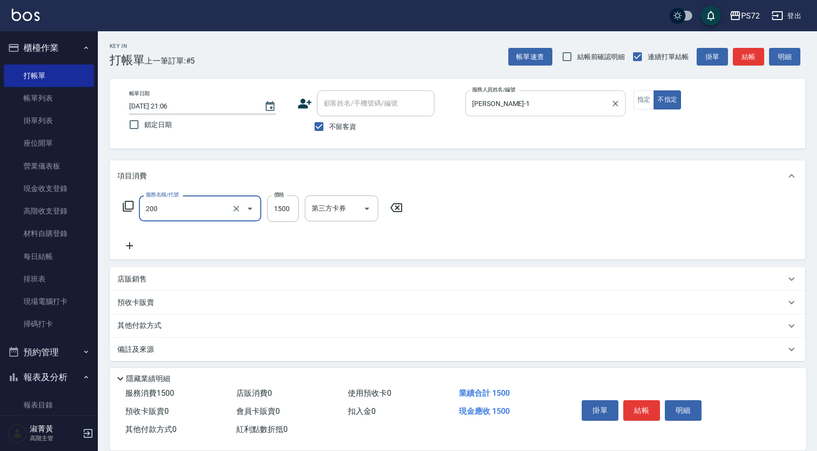
type input "冷燙燙髮(200)"
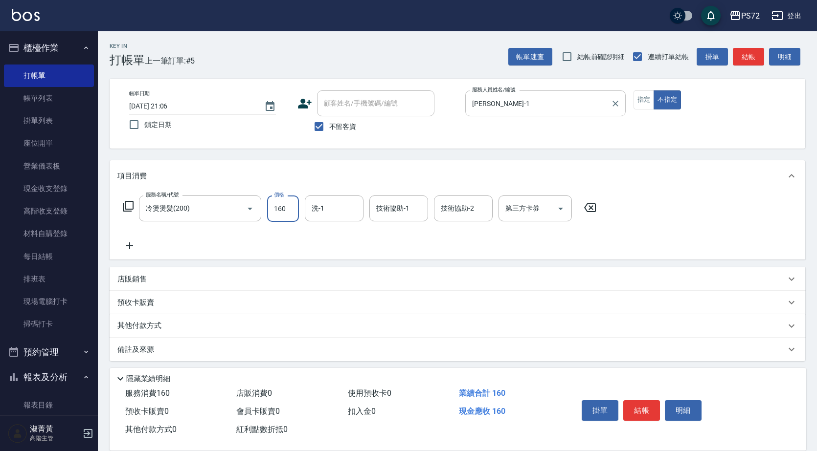
type input "1600"
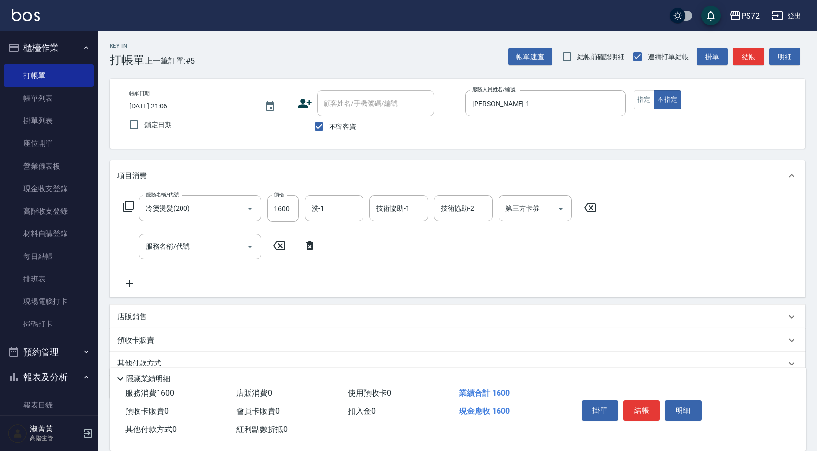
click at [132, 319] on p "店販銷售" at bounding box center [131, 317] width 29 height 10
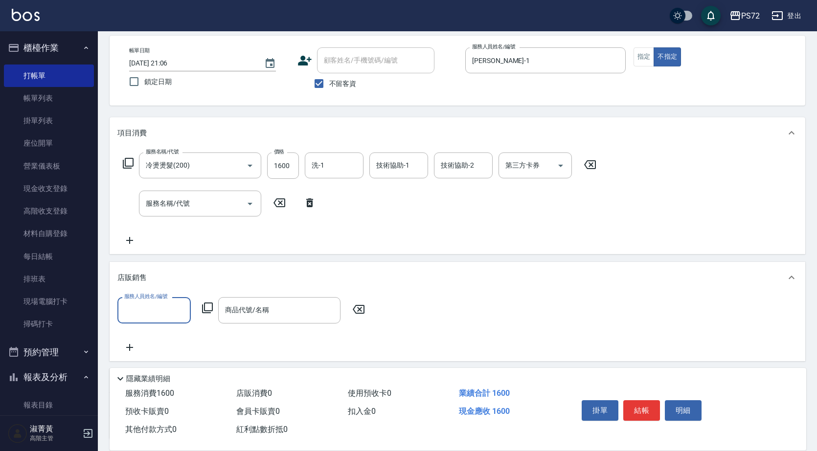
scroll to position [125, 0]
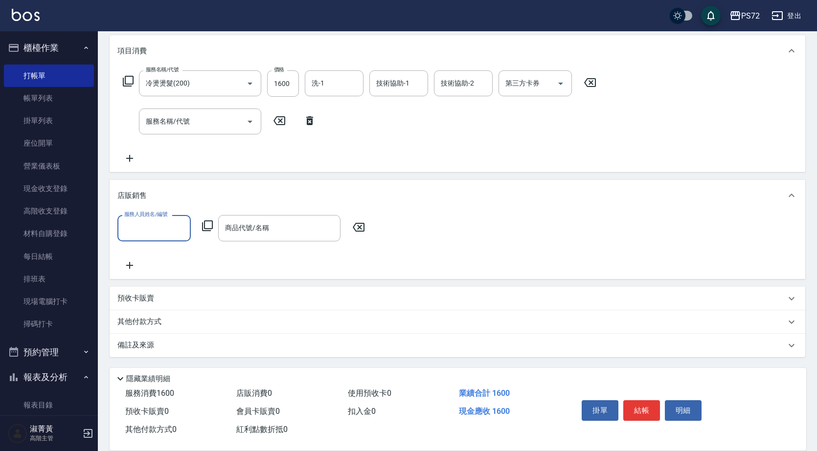
click at [175, 228] on input "服務人員姓名/編號" at bounding box center [154, 228] width 65 height 17
type input "[PERSON_NAME]-1"
click at [206, 222] on icon at bounding box center [207, 226] width 11 height 11
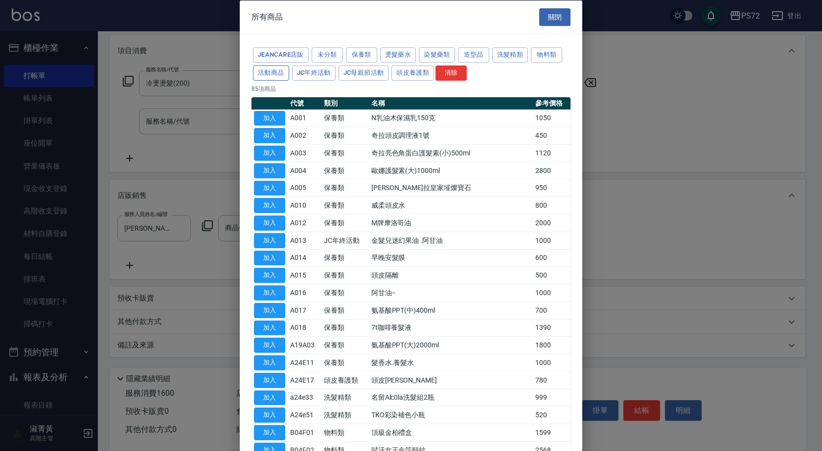
click at [284, 75] on button "活動商品" at bounding box center [271, 72] width 36 height 15
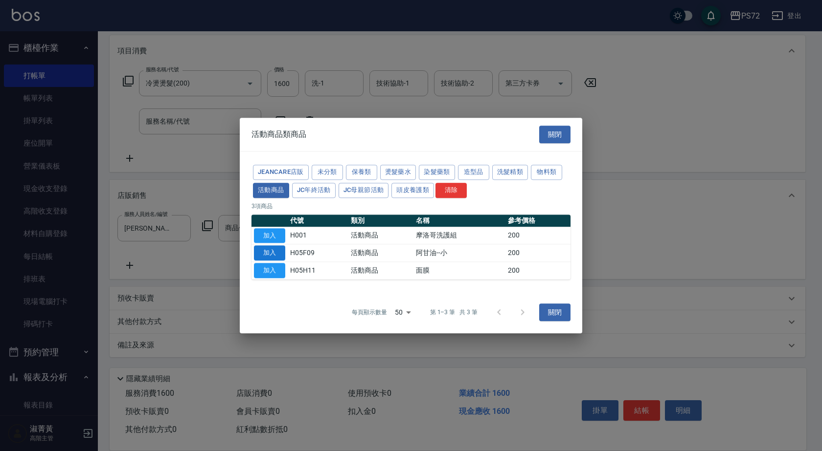
click at [270, 248] on button "加入" at bounding box center [269, 253] width 31 height 15
type input "阿甘油--小"
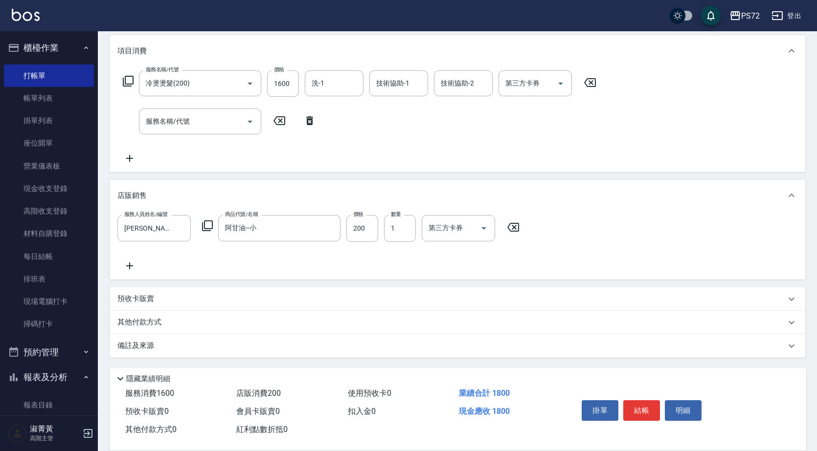
click at [660, 414] on div "掛單 結帳 明細" at bounding box center [642, 412] width 128 height 31
click at [638, 402] on button "結帳" at bounding box center [641, 411] width 37 height 21
type input "[DATE] 21:07"
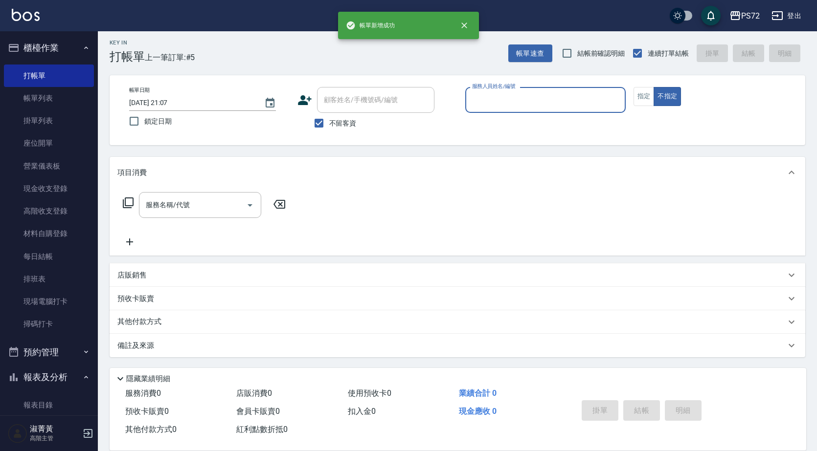
scroll to position [3, 0]
click at [505, 97] on input "服務人員姓名/編號" at bounding box center [545, 99] width 152 height 17
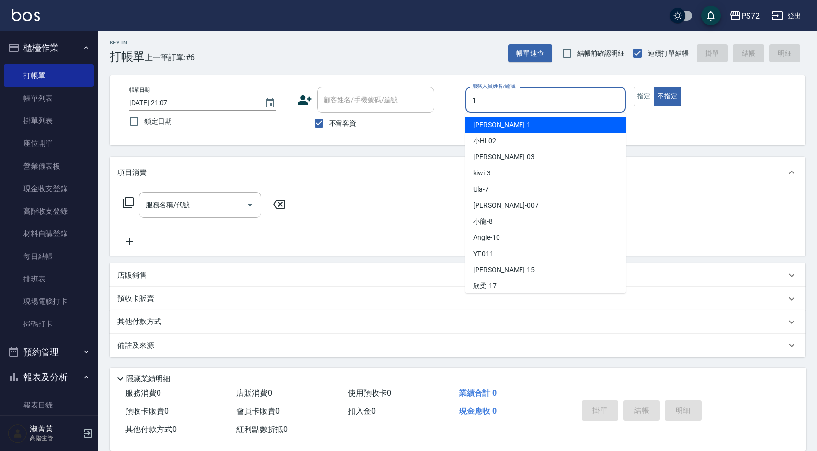
type input "[PERSON_NAME]-1"
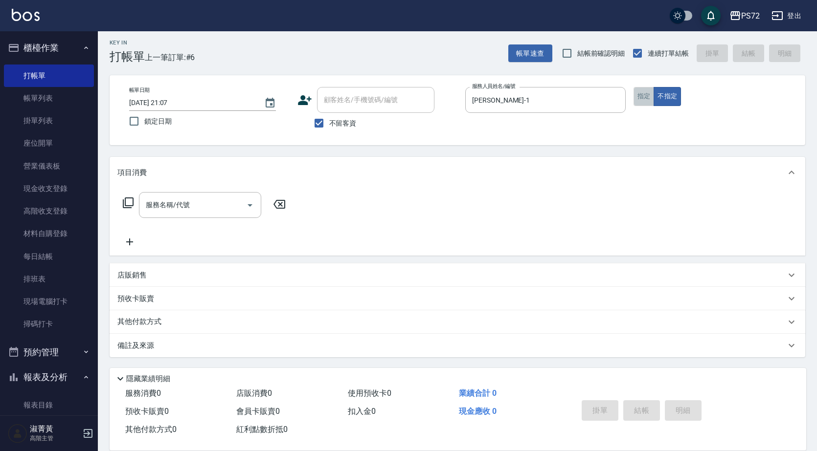
click at [650, 96] on button "指定" at bounding box center [643, 96] width 21 height 19
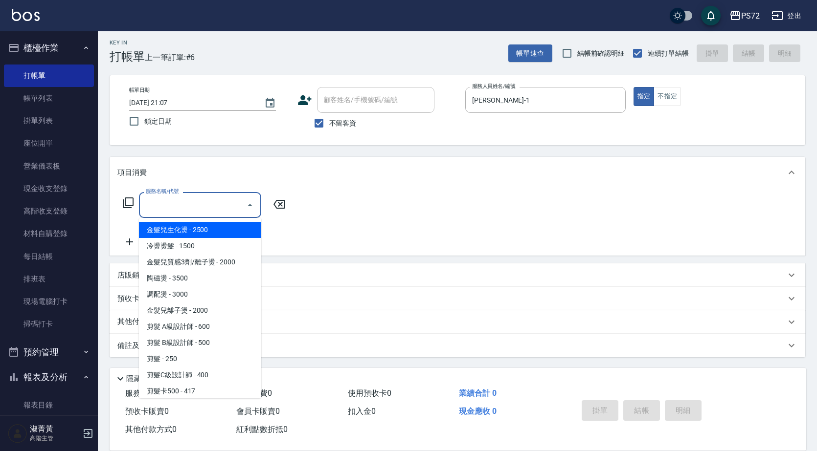
click at [213, 208] on input "服務名稱/代號" at bounding box center [192, 205] width 99 height 17
type input "3"
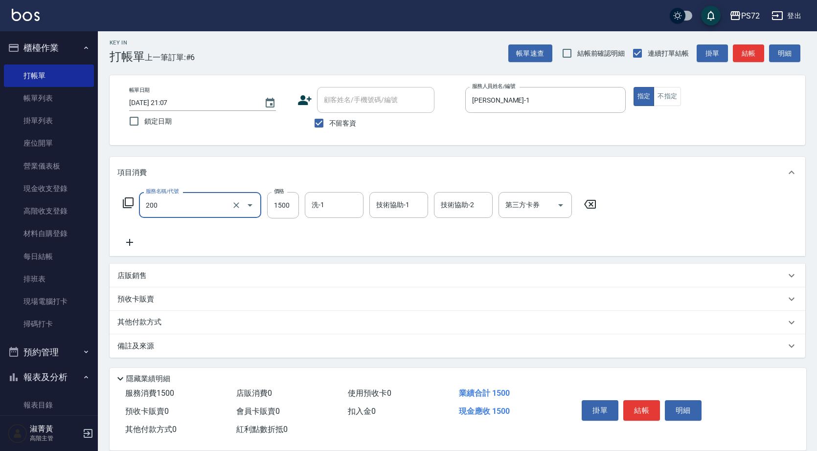
type input "冷燙燙髮(200)"
type input "2500"
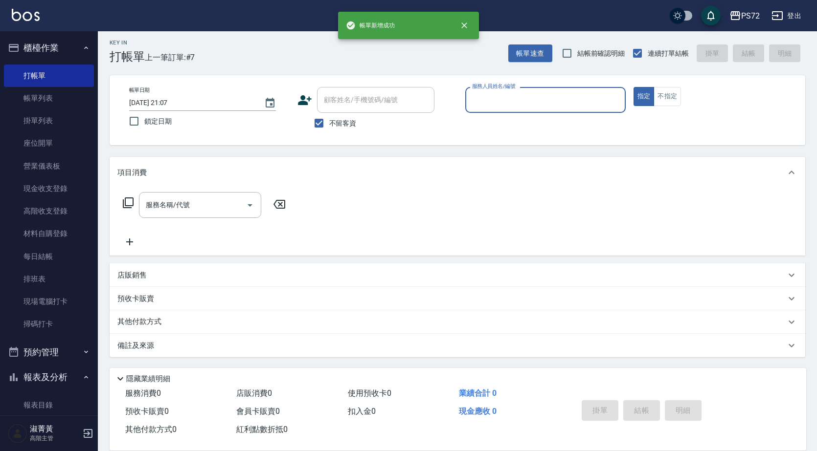
click at [490, 103] on input "服務人員姓名/編號" at bounding box center [545, 99] width 152 height 17
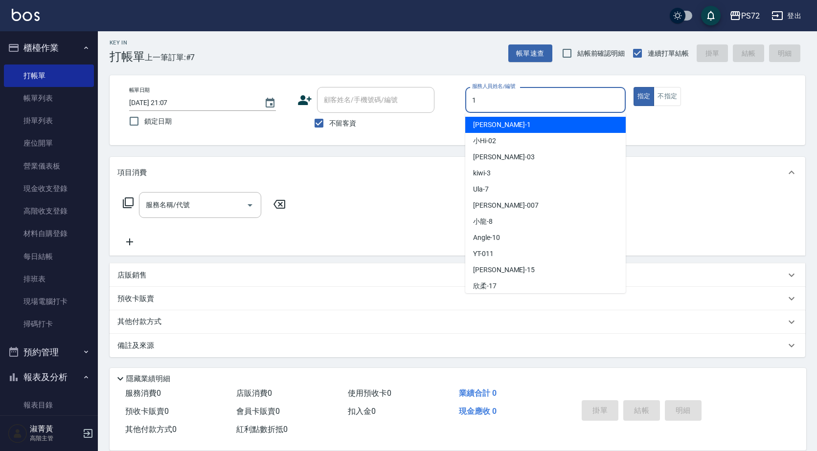
type input "[PERSON_NAME]-1"
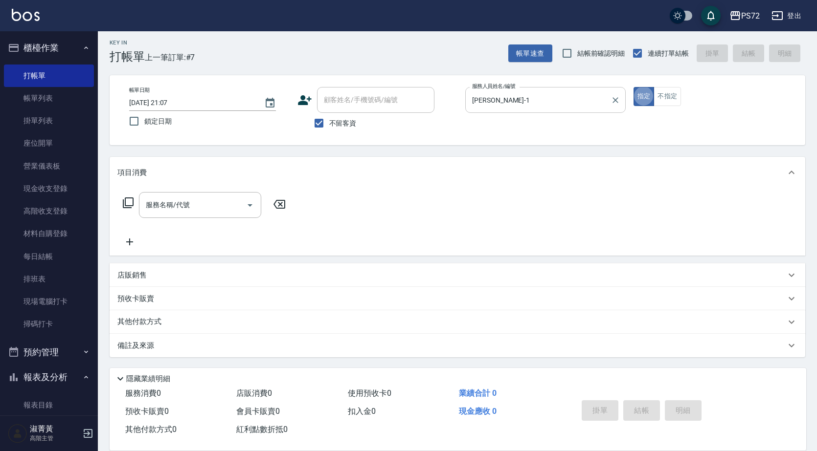
type button "true"
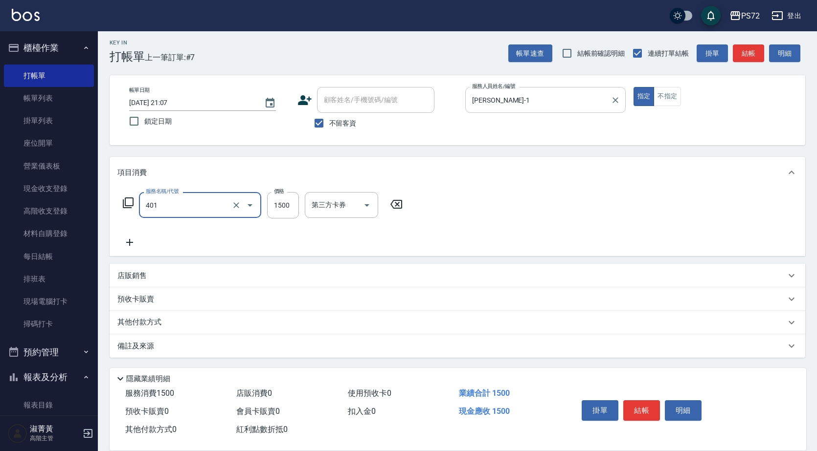
type input "染髮(401)"
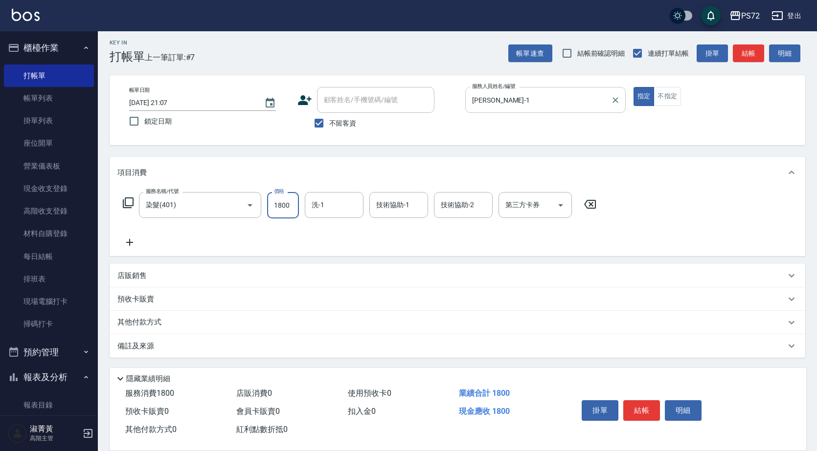
type input "1800"
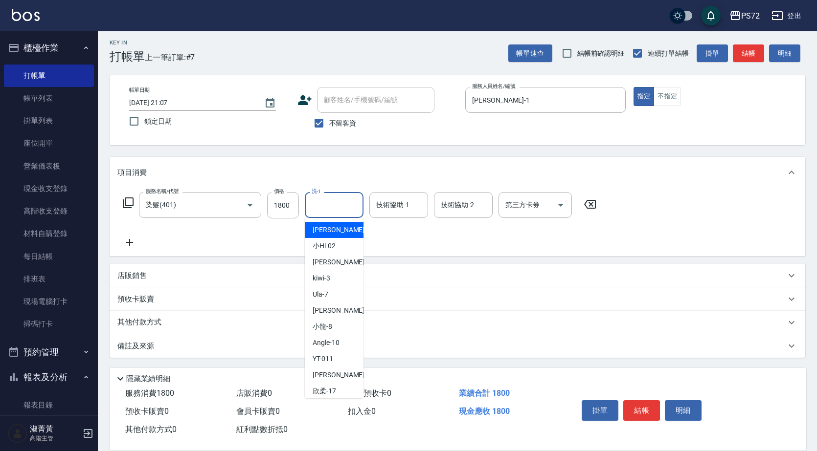
click at [338, 209] on input "洗-1" at bounding box center [334, 205] width 50 height 17
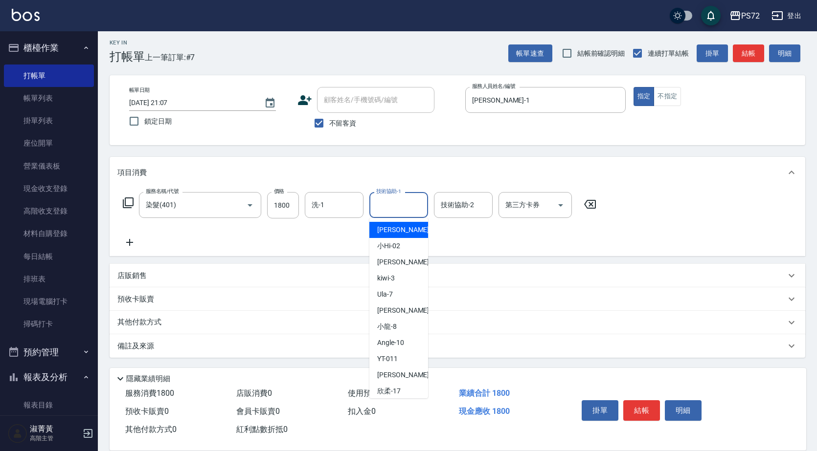
click at [407, 200] on input "技術協助-1" at bounding box center [399, 205] width 50 height 17
click at [397, 388] on span "欣柔 -17" at bounding box center [388, 391] width 23 height 10
type input "欣柔-17"
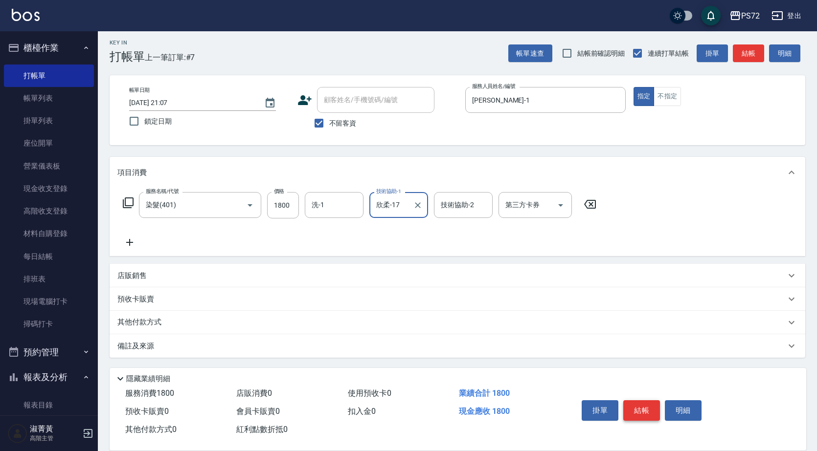
click at [650, 411] on button "結帳" at bounding box center [641, 411] width 37 height 21
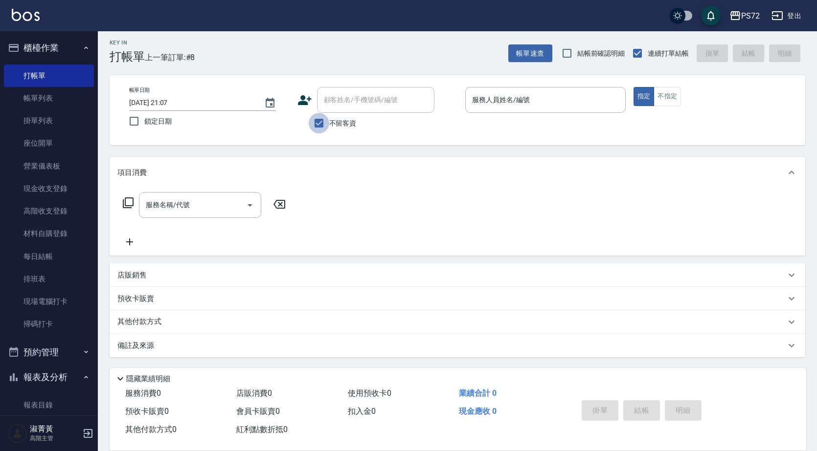
click at [313, 119] on input "不留客資" at bounding box center [319, 123] width 21 height 21
checkbox input "false"
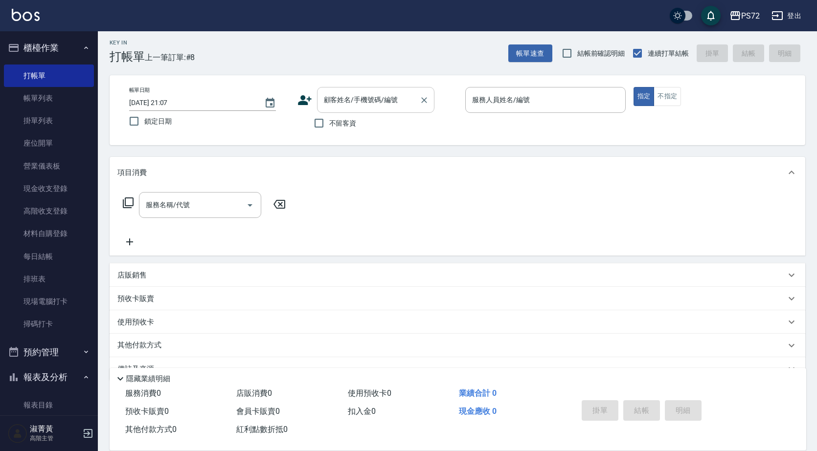
drag, startPoint x: 338, startPoint y: 97, endPoint x: 353, endPoint y: 100, distance: 14.5
click at [353, 100] on input "顧客姓名/手機號碼/編號" at bounding box center [368, 99] width 94 height 17
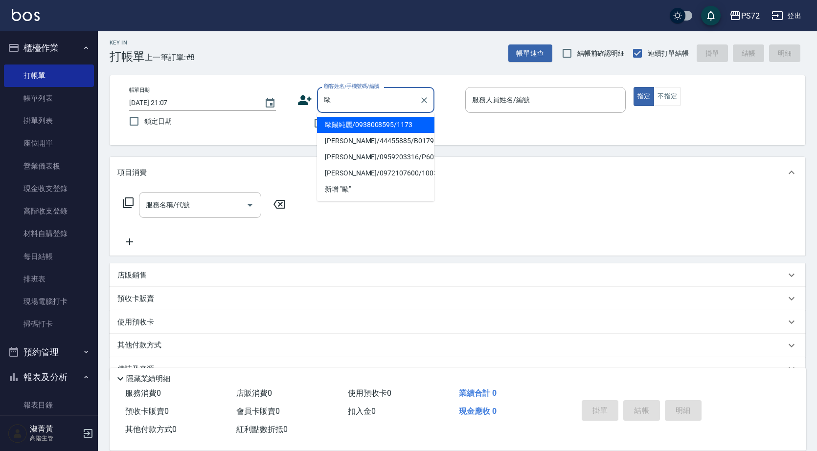
click at [355, 124] on li "歐陽純麗/0938008595/1173" at bounding box center [375, 125] width 117 height 16
type input "歐陽純麗/0938008595/1173"
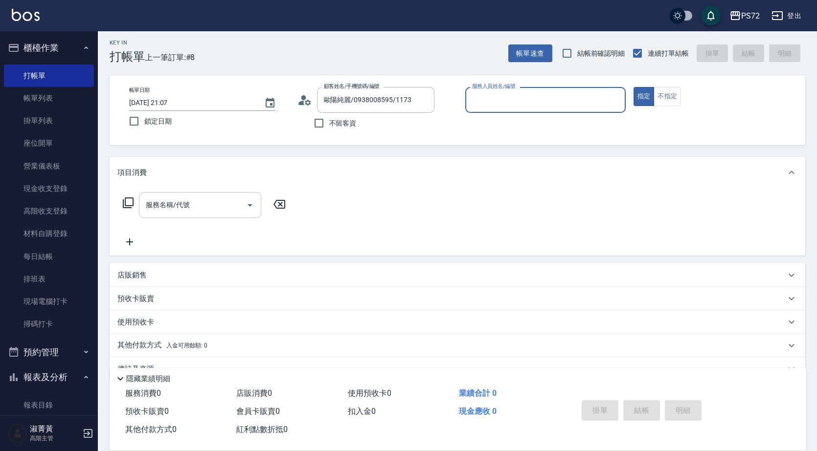
type input "[PERSON_NAME]-1"
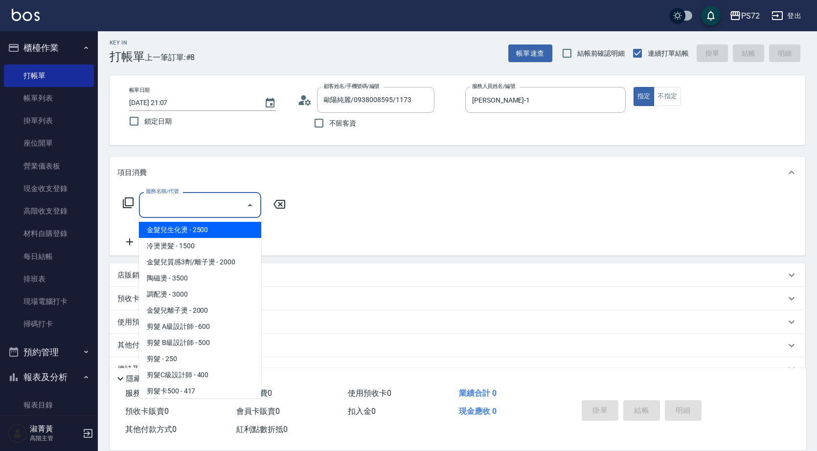
click at [221, 205] on input "服務名稱/代號" at bounding box center [192, 205] width 99 height 17
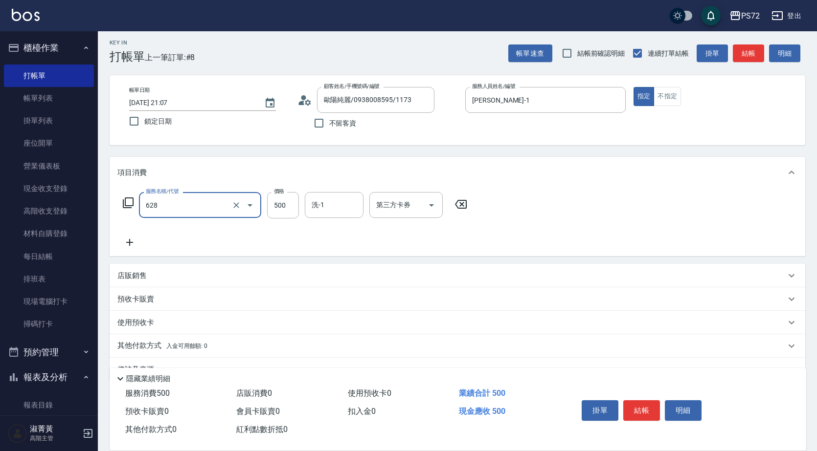
type input "寶齡舒醒清潔500(628)"
click at [276, 213] on input "500" at bounding box center [283, 205] width 32 height 26
type input "600"
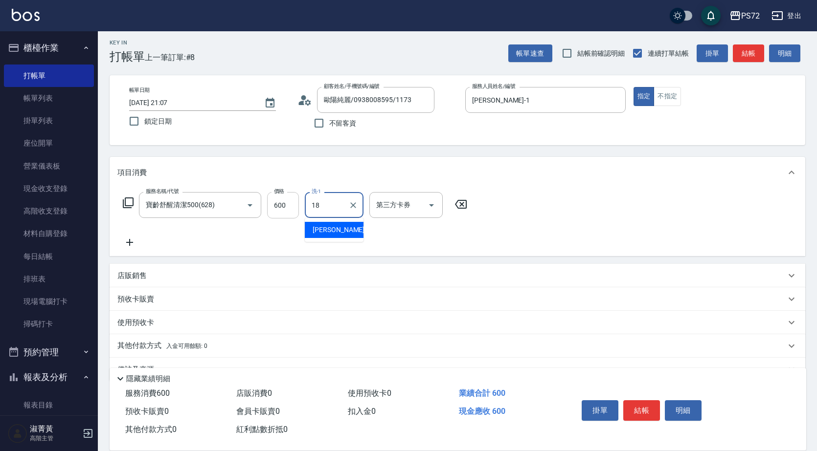
type input "[PERSON_NAME]-18"
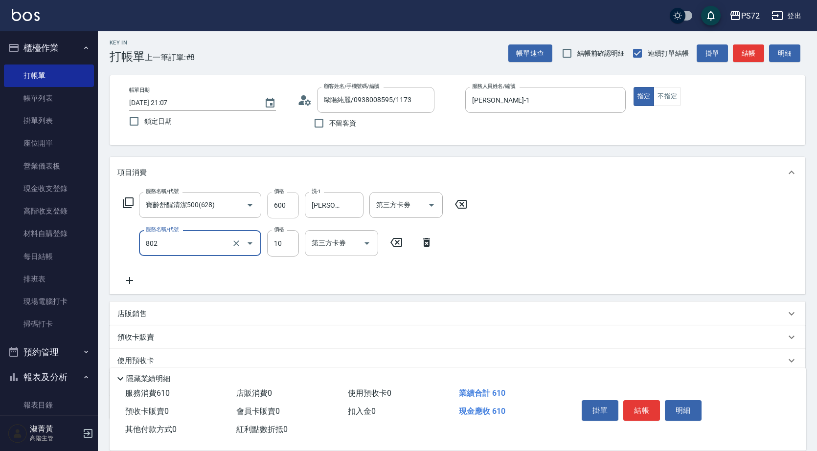
type input "潤絲(802)"
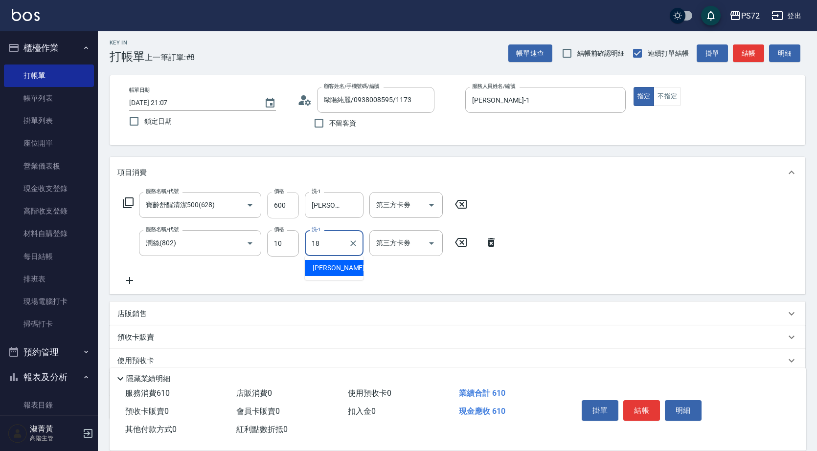
type input "[PERSON_NAME]-18"
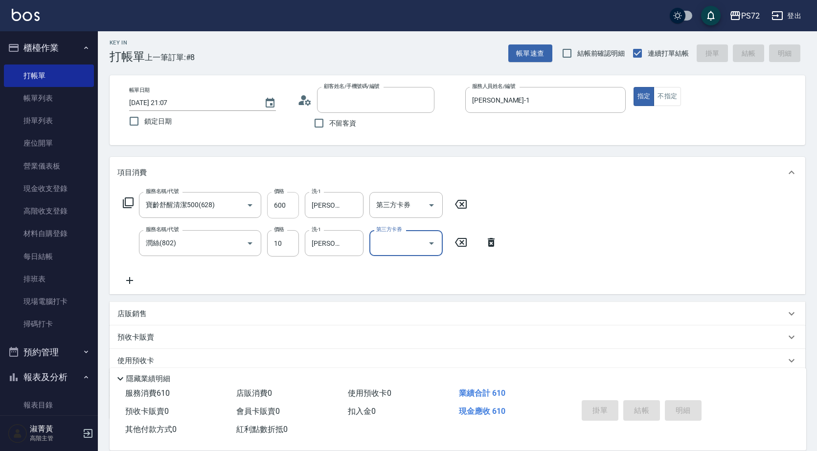
type input "[DATE] 21:08"
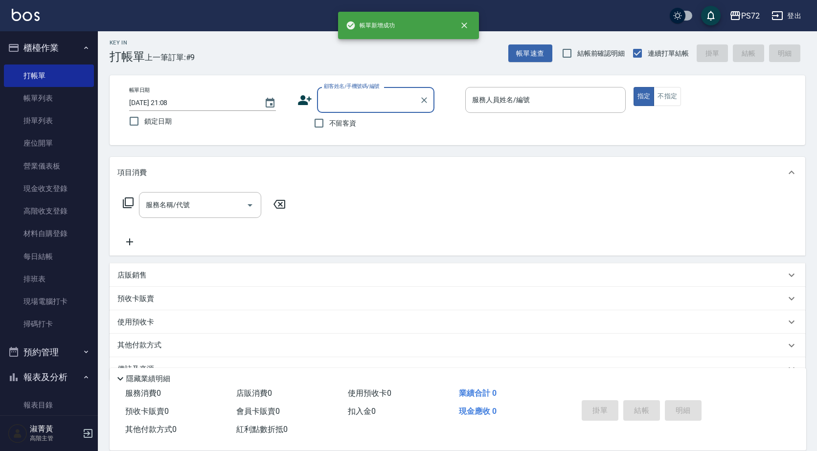
click at [333, 102] on input "顧客姓名/手機號碼/編號" at bounding box center [368, 99] width 94 height 17
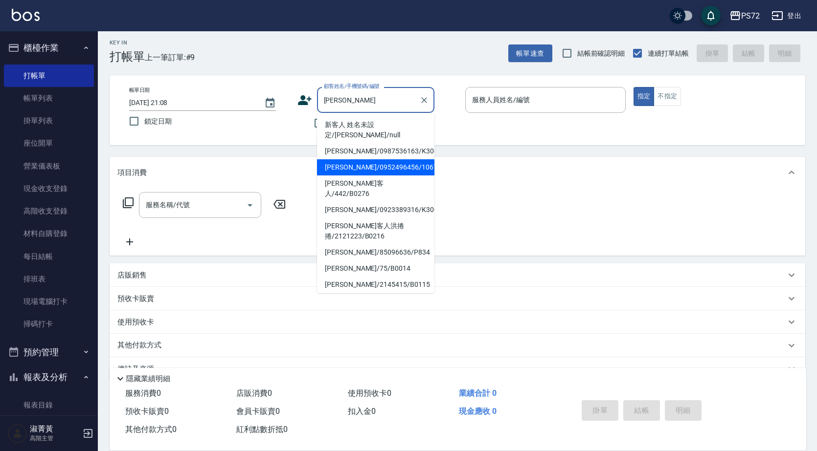
click at [348, 161] on li "[PERSON_NAME]/0952496456/1067" at bounding box center [375, 167] width 117 height 16
type input "[PERSON_NAME]/0952496456/1067"
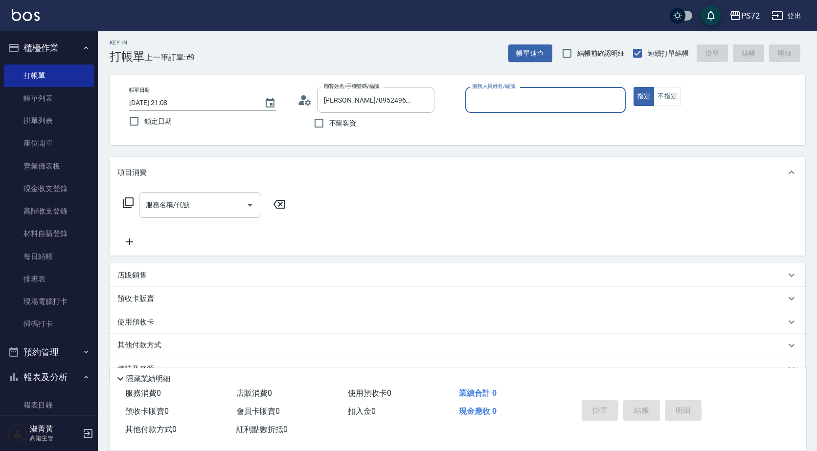
type input "[PERSON_NAME]-1"
click at [186, 209] on input "服務名稱/代號" at bounding box center [192, 205] width 99 height 17
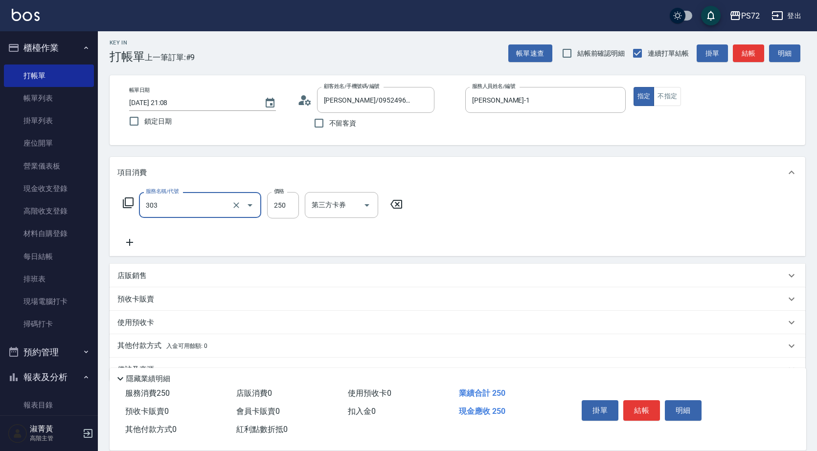
type input "剪髮(303)"
type input "350"
click at [132, 270] on div "店販銷售" at bounding box center [457, 275] width 695 height 23
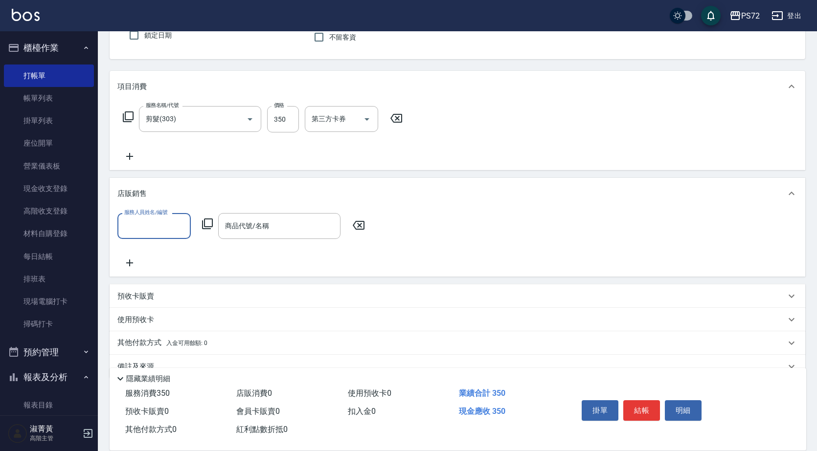
scroll to position [111, 0]
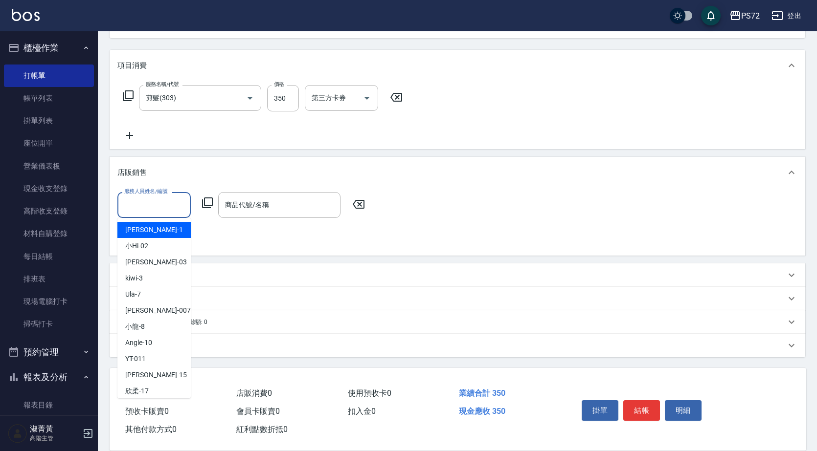
click at [158, 209] on input "服務人員姓名/編號" at bounding box center [154, 205] width 65 height 17
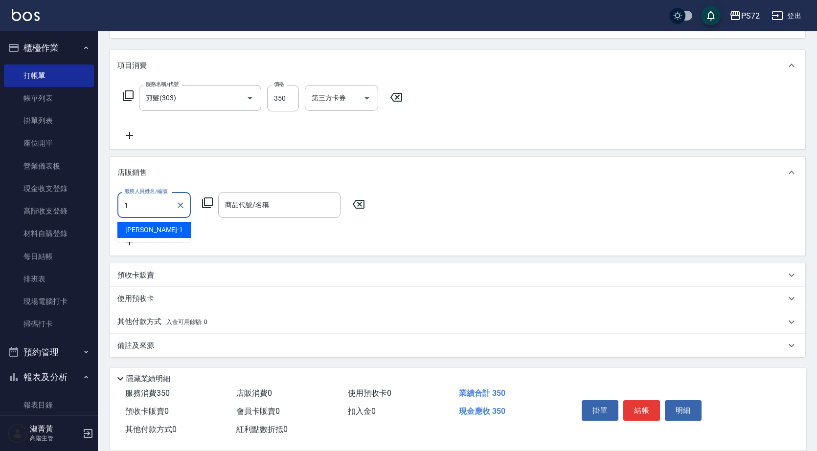
type input "[PERSON_NAME]-1"
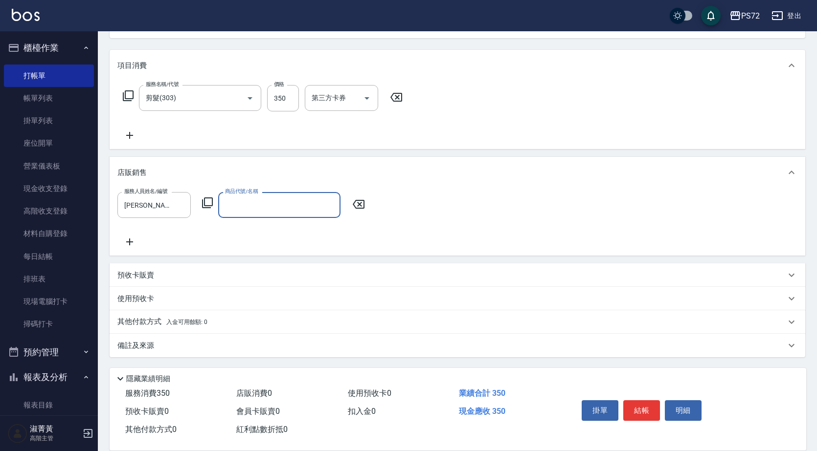
click at [206, 205] on icon at bounding box center [207, 203] width 12 height 12
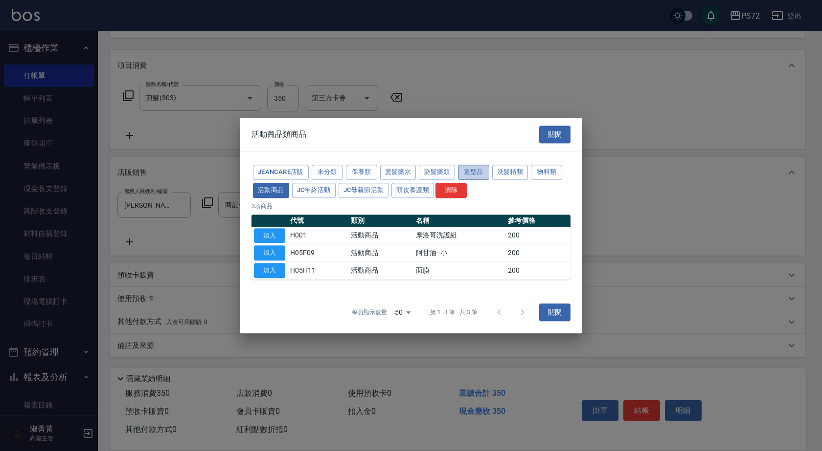
click at [479, 167] on button "造型品" at bounding box center [473, 172] width 31 height 15
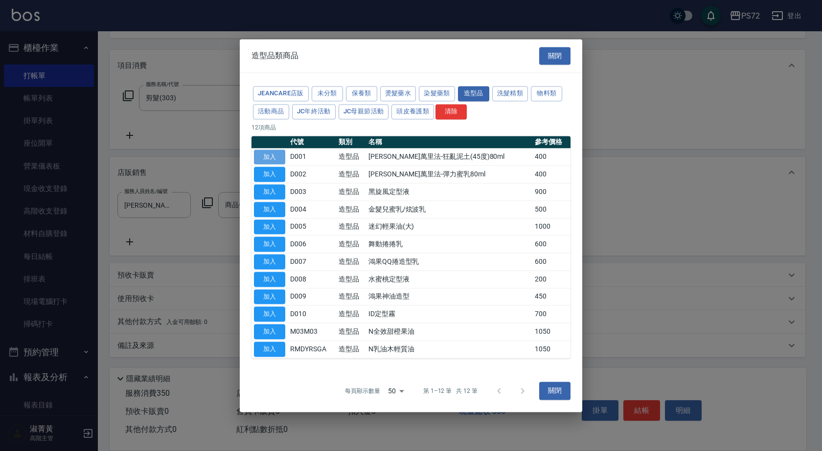
click at [263, 157] on button "加入" at bounding box center [269, 157] width 31 height 15
type input "[PERSON_NAME]萬里法-狂亂泥土(45度)80ml"
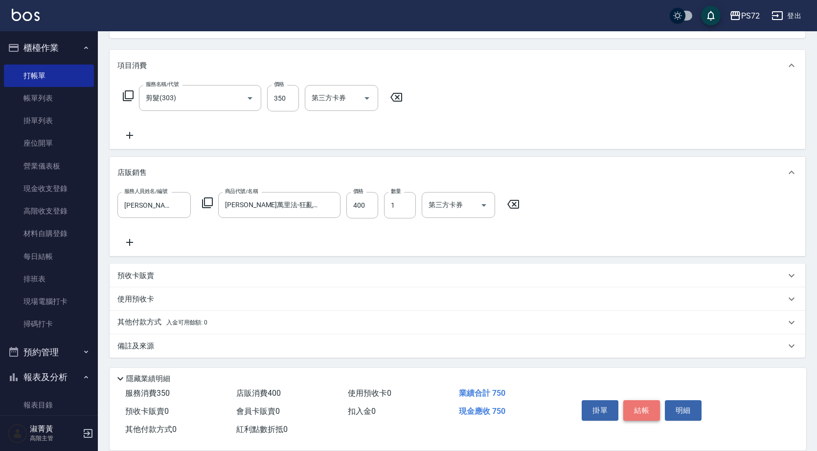
click at [648, 401] on button "結帳" at bounding box center [641, 411] width 37 height 21
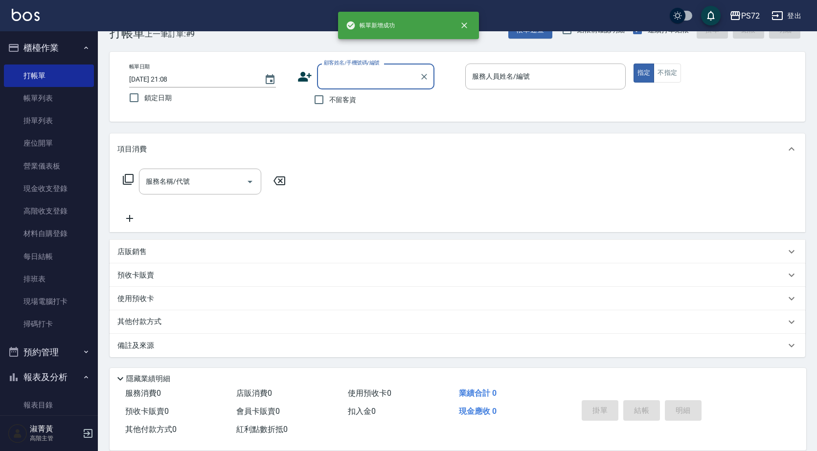
scroll to position [27, 0]
click at [318, 100] on input "不留客資" at bounding box center [319, 99] width 21 height 21
checkbox input "true"
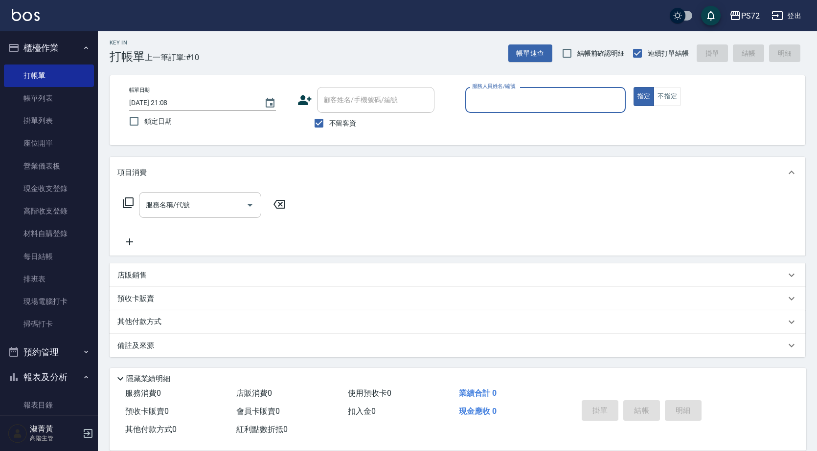
scroll to position [3, 0]
click at [504, 108] on input "服務人員姓名/編號" at bounding box center [545, 99] width 152 height 17
type input "[PERSON_NAME]-1"
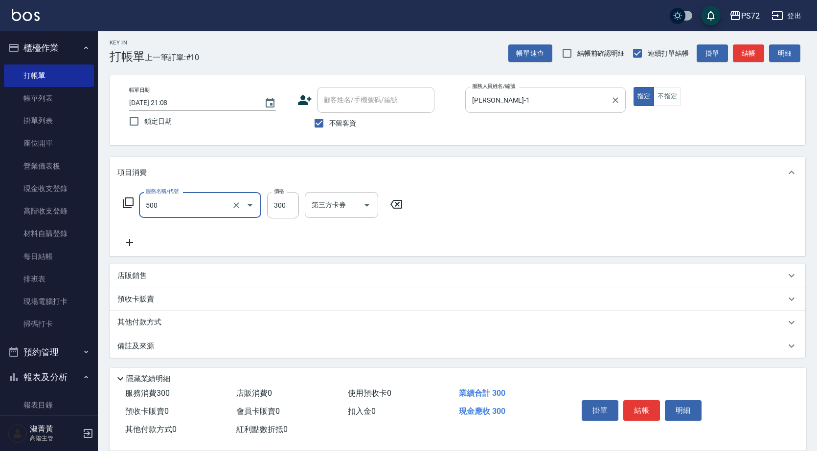
type input "洗髮(A級)(500)"
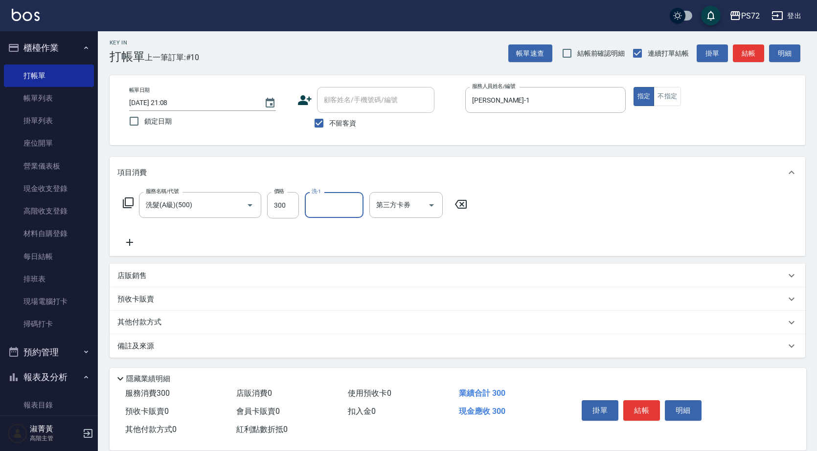
click at [146, 278] on p "店販銷售" at bounding box center [131, 276] width 29 height 10
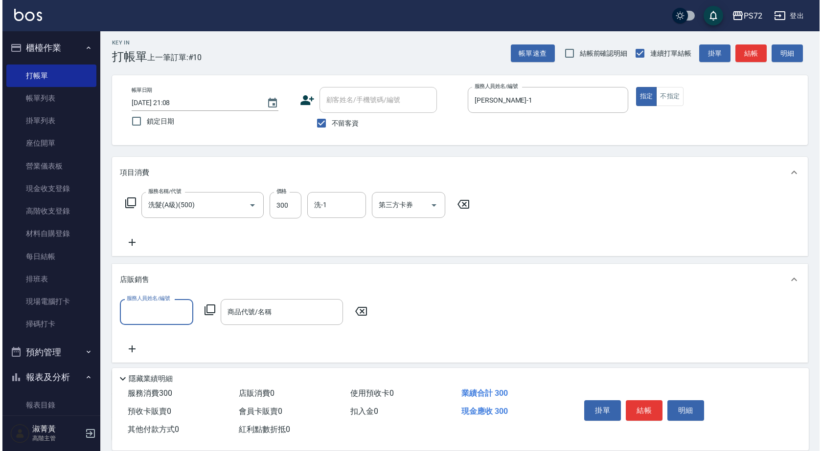
scroll to position [0, 0]
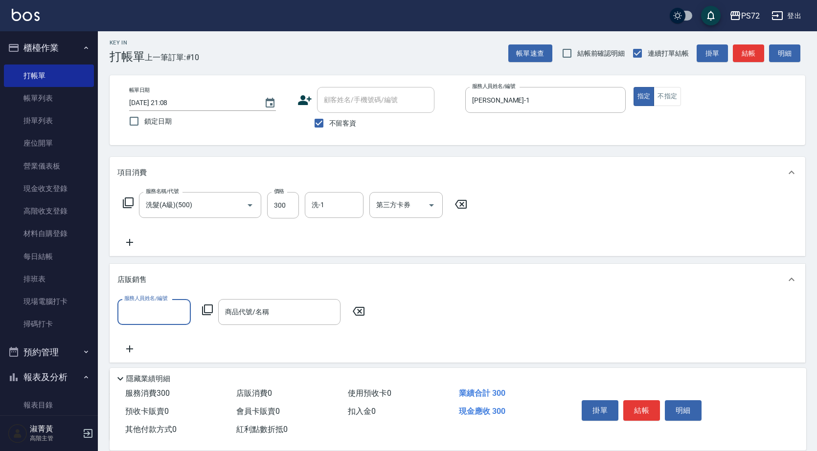
click at [175, 312] on input "服務人員姓名/編號" at bounding box center [154, 312] width 65 height 17
type input "[PERSON_NAME]-1"
click at [206, 305] on icon at bounding box center [207, 310] width 11 height 11
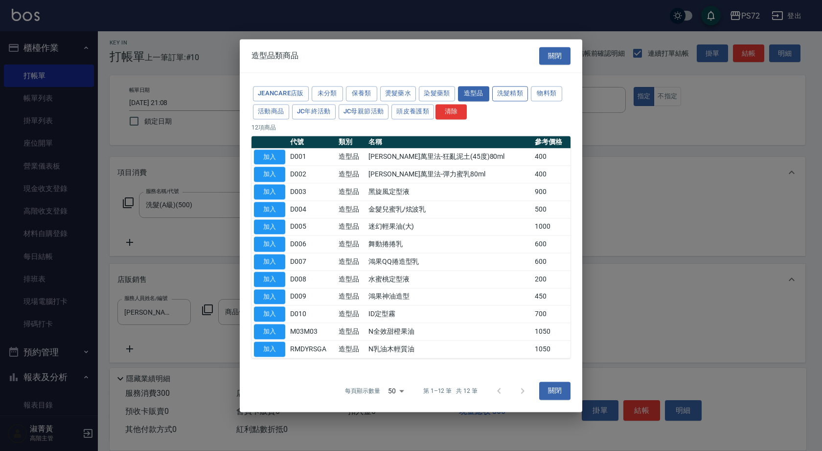
click at [495, 92] on button "洗髮精類" at bounding box center [510, 93] width 36 height 15
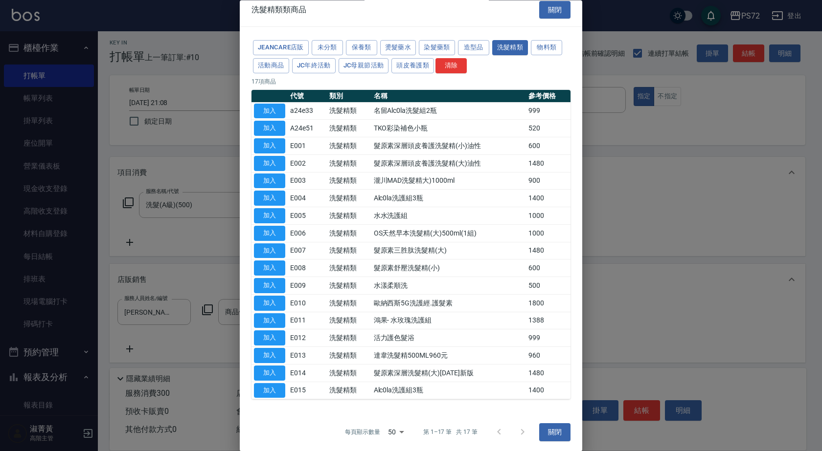
scroll to position [9, 0]
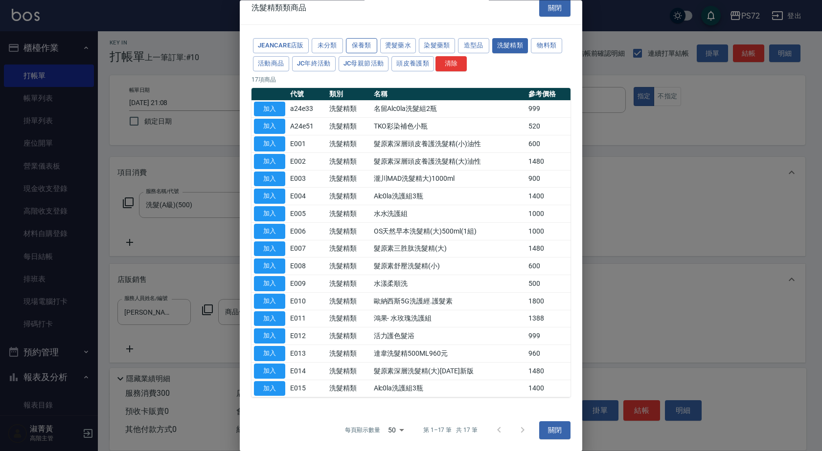
click at [365, 46] on button "保養類" at bounding box center [361, 46] width 31 height 15
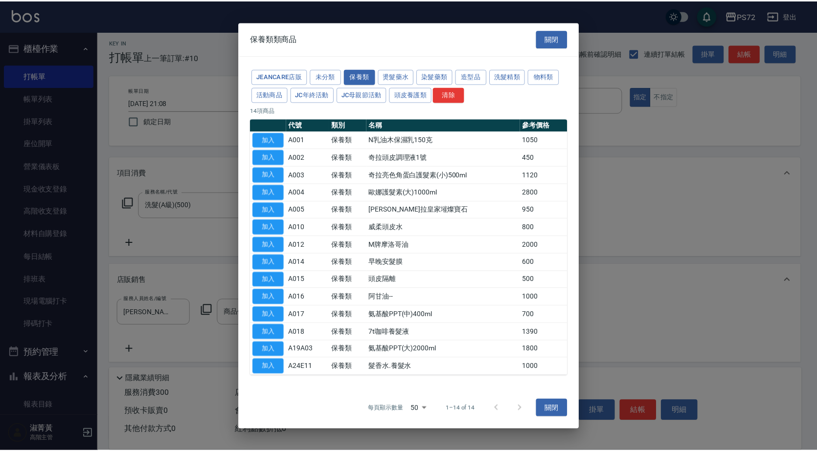
scroll to position [0, 0]
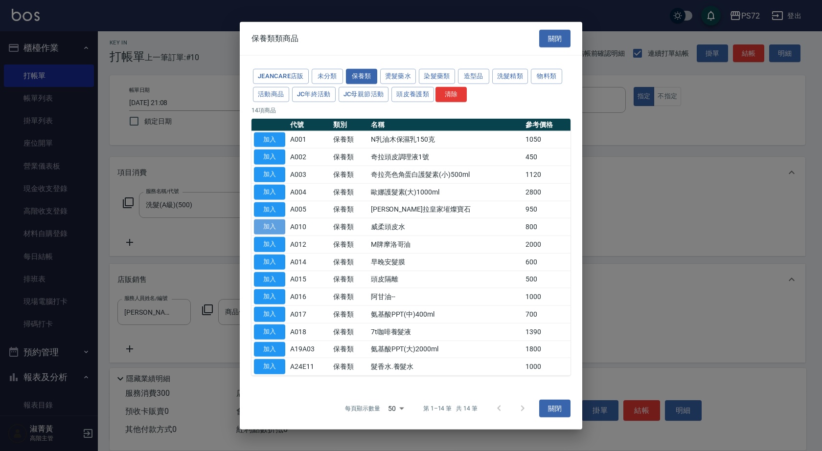
click at [266, 223] on button "加入" at bounding box center [269, 227] width 31 height 15
type input "威柔頭皮水"
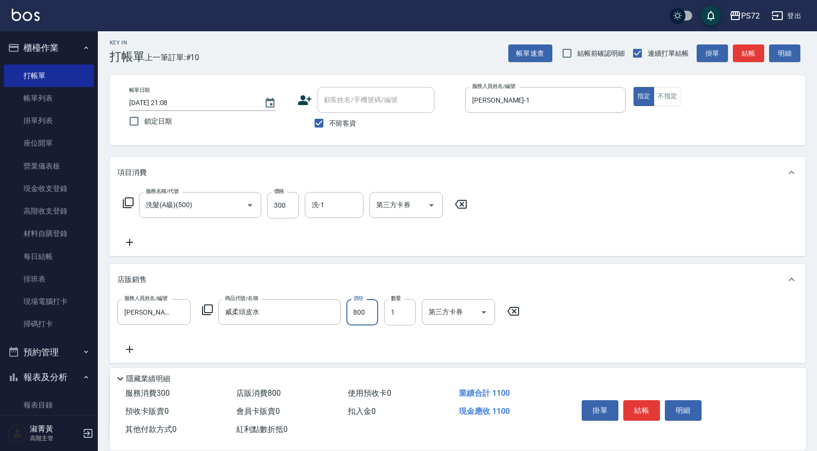
click at [373, 313] on input "800" at bounding box center [362, 312] width 32 height 26
type input "500"
click at [646, 402] on button "結帳" at bounding box center [641, 411] width 37 height 21
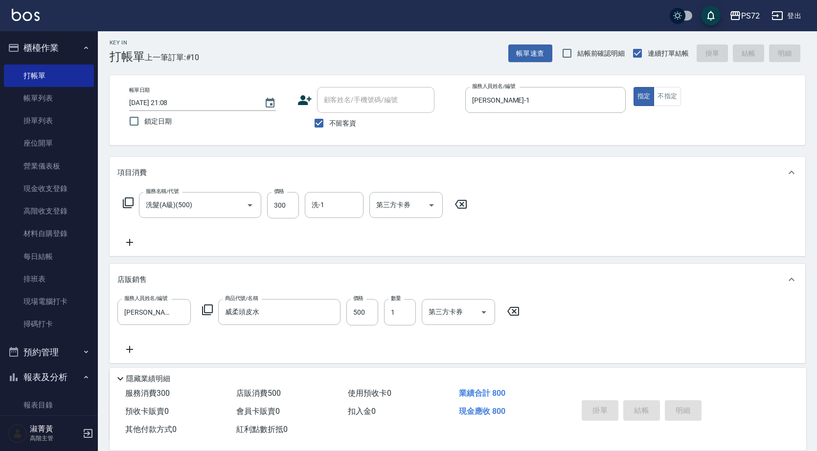
type input "[DATE] 21:09"
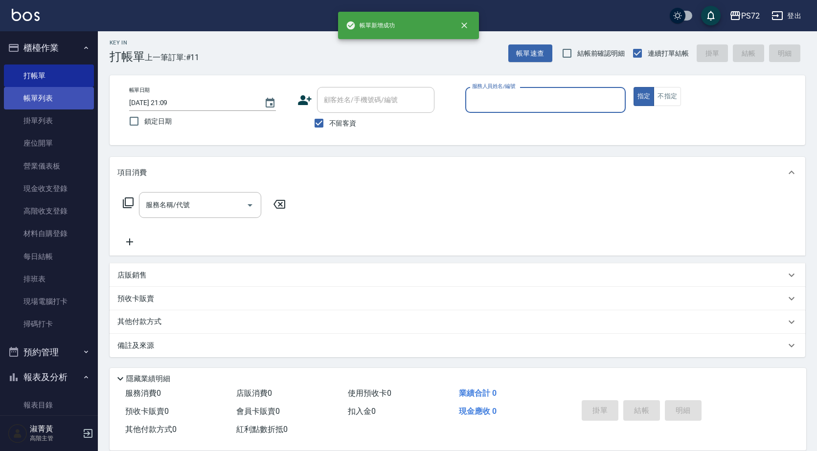
click at [49, 97] on link "帳單列表" at bounding box center [49, 98] width 90 height 22
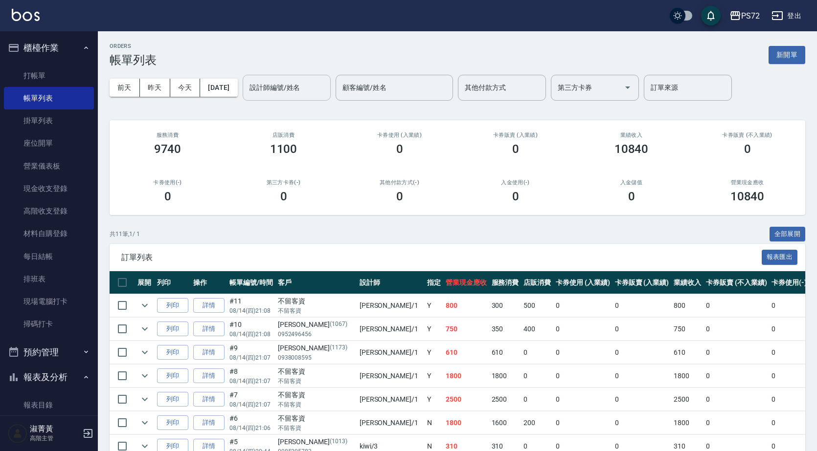
click at [279, 84] on input "設計師編號/姓名" at bounding box center [286, 87] width 79 height 17
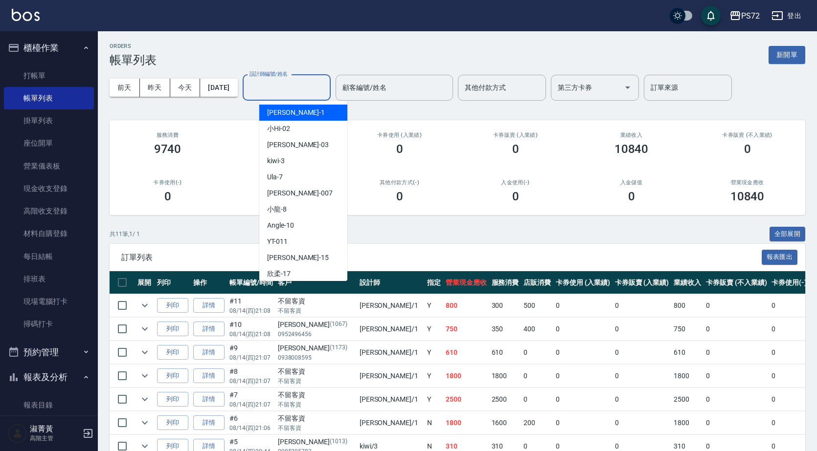
click at [286, 111] on span "[PERSON_NAME] -1" at bounding box center [296, 113] width 58 height 10
type input "[PERSON_NAME]-1"
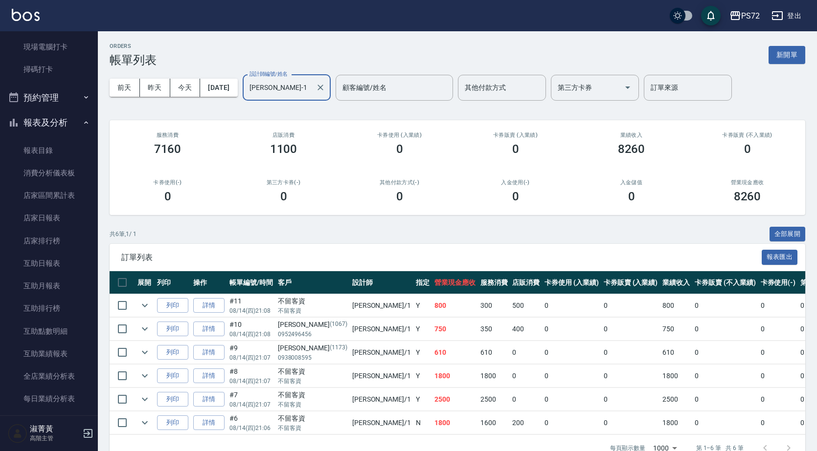
scroll to position [245, 0]
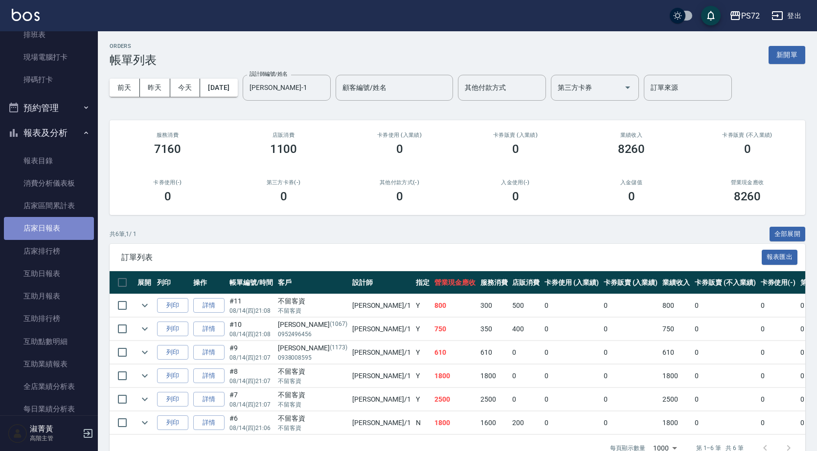
click at [60, 226] on link "店家日報表" at bounding box center [49, 228] width 90 height 22
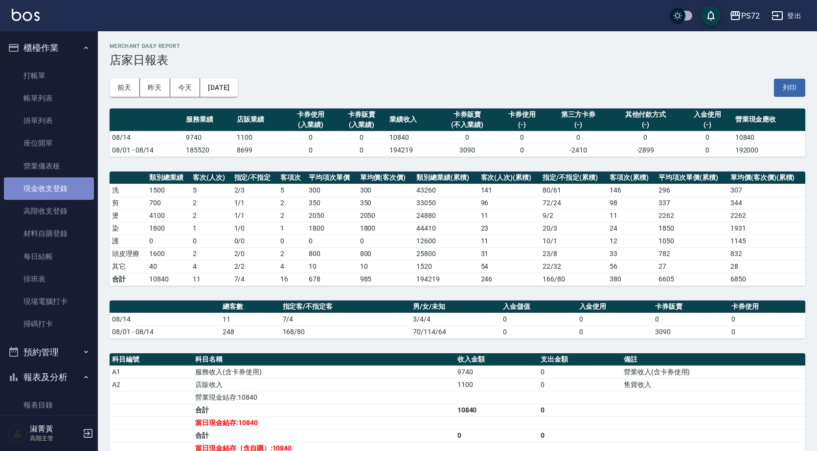
click at [57, 188] on link "現金收支登錄" at bounding box center [49, 189] width 90 height 22
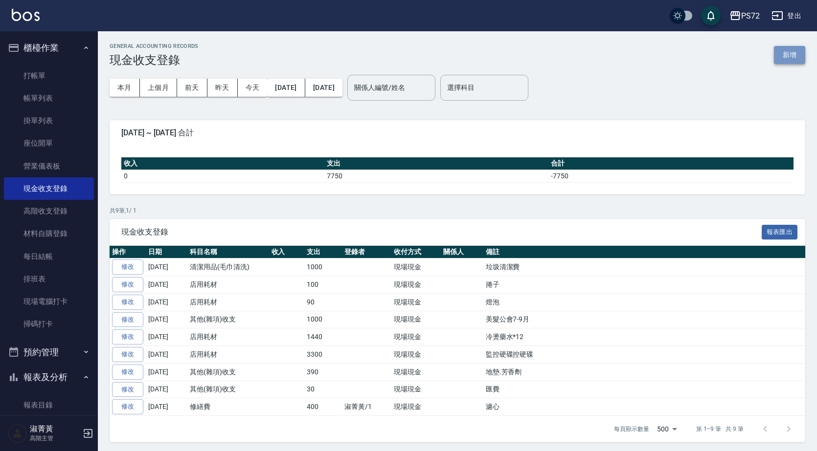
click at [798, 50] on button "新增" at bounding box center [789, 55] width 31 height 18
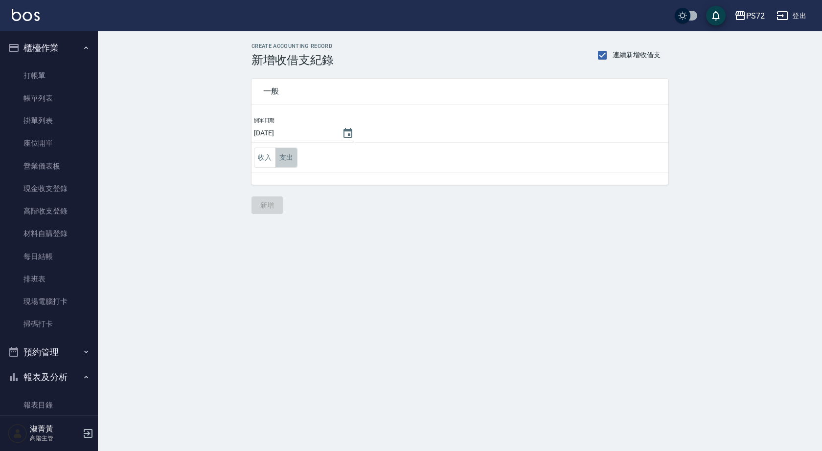
click at [289, 156] on button "支出" at bounding box center [286, 158] width 22 height 20
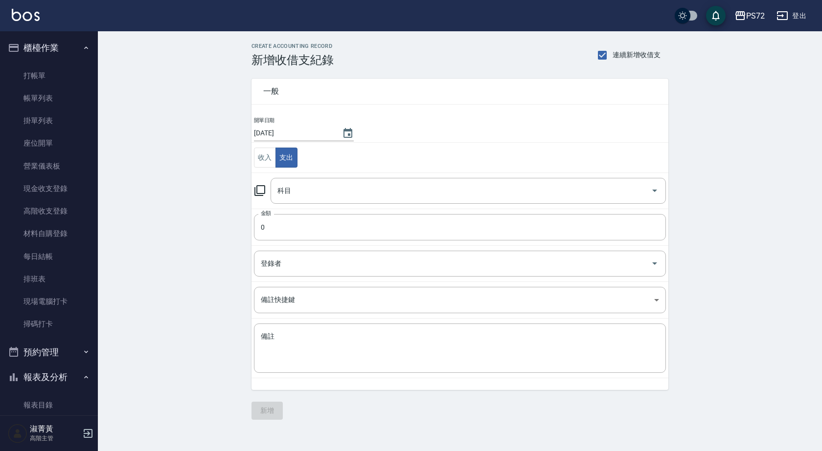
click at [259, 190] on icon at bounding box center [260, 191] width 12 height 12
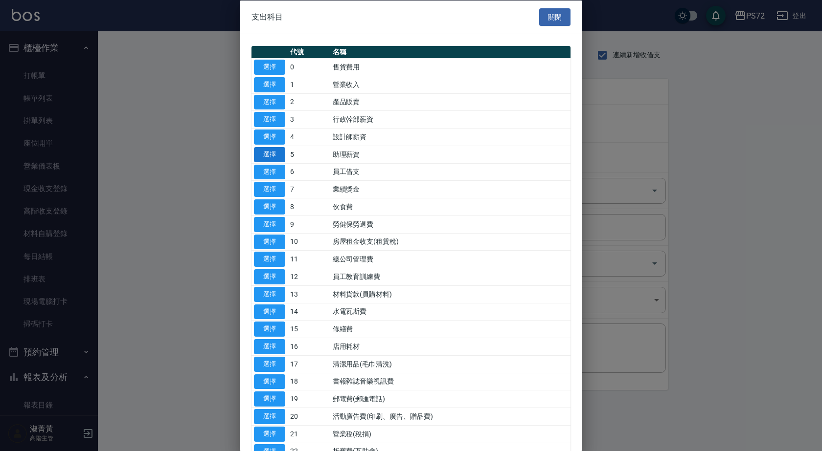
click at [262, 147] on button "選擇" at bounding box center [269, 154] width 31 height 15
type input "5 助理薪資"
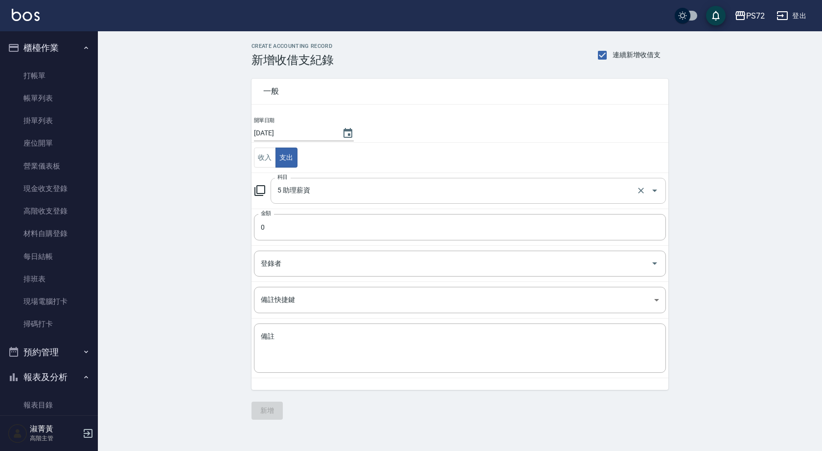
click at [316, 194] on input "5 助理薪資" at bounding box center [454, 190] width 359 height 17
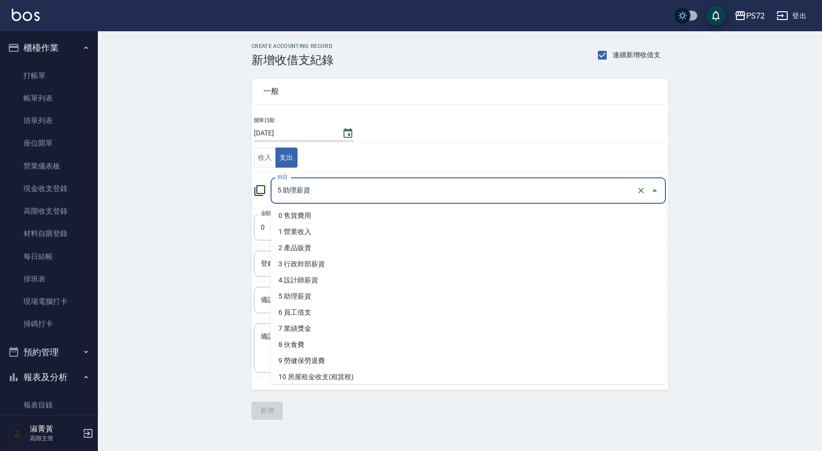
click at [249, 199] on div "一般 開單日期 [DATE] 收入 支出 科目 5 助理薪資 科目 金額 0 金額 登錄者 登錄者 備註快捷鍵 ​ 備註快捷鍵 備註 x 備註" at bounding box center [454, 228] width 428 height 323
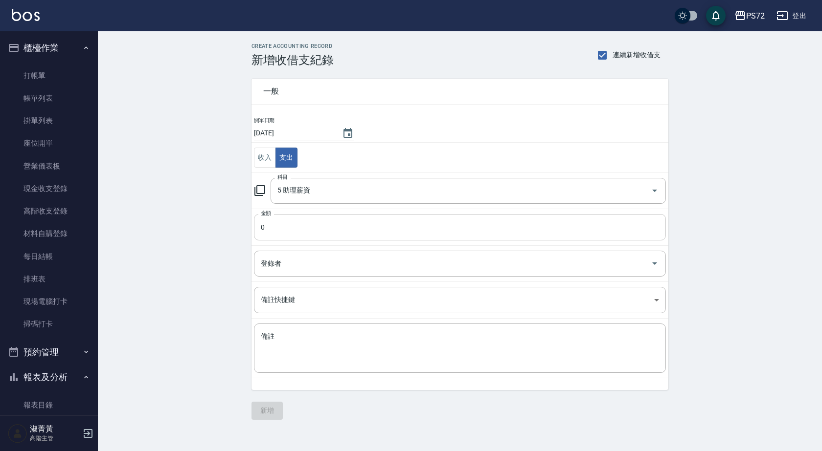
click at [303, 227] on input "0" at bounding box center [460, 227] width 412 height 26
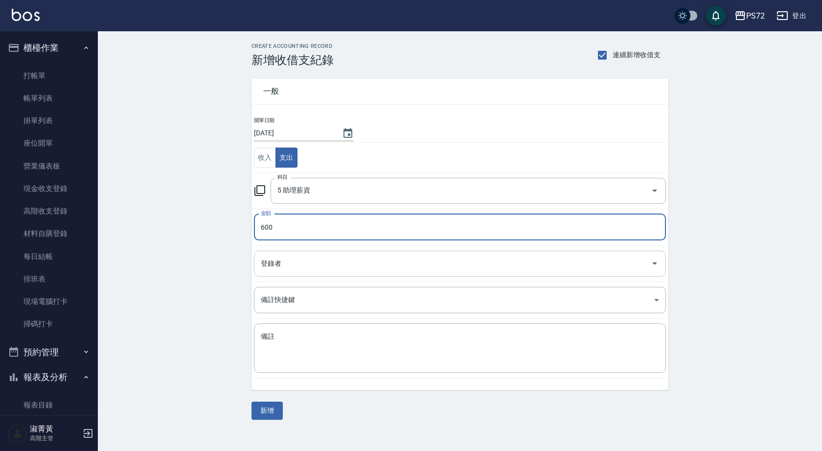
type input "600"
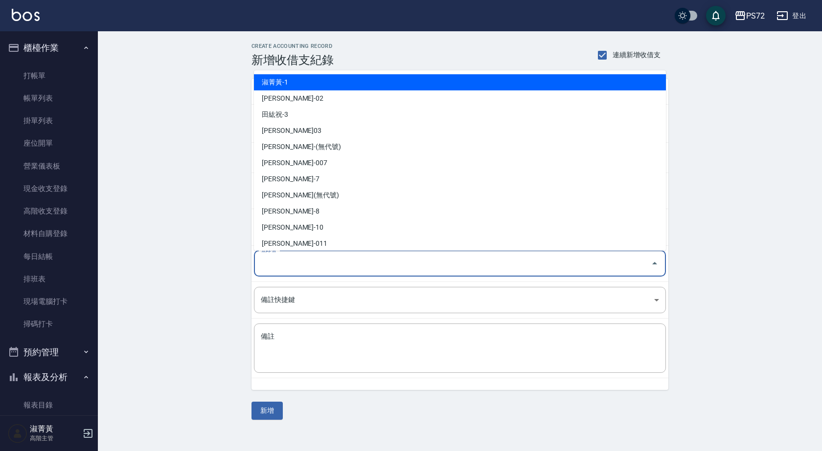
click at [275, 260] on input "登錄者" at bounding box center [452, 263] width 388 height 17
click at [276, 78] on li "淑菁黃-1" at bounding box center [460, 82] width 412 height 16
type input "淑菁黃-1"
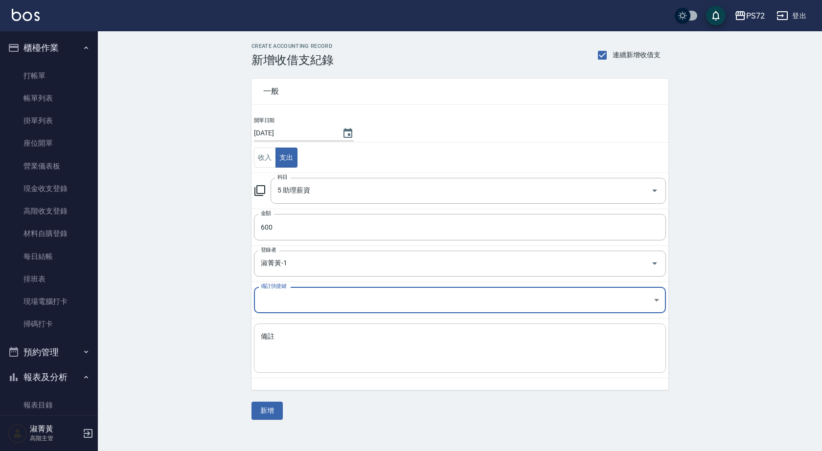
click at [302, 347] on textarea "備註" at bounding box center [460, 348] width 398 height 33
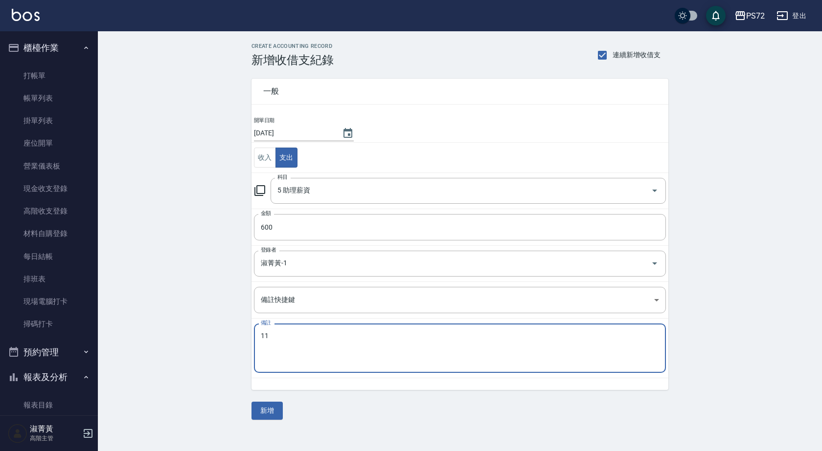
type textarea "1"
type textarea "補[PERSON_NAME]職務加給"
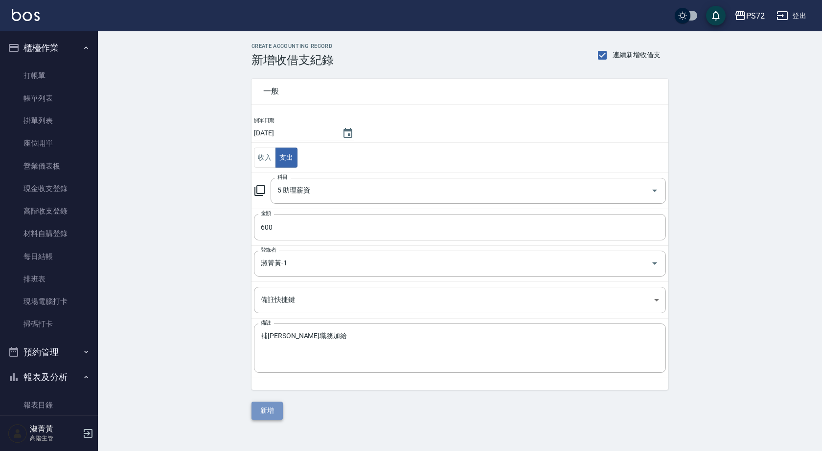
click at [273, 411] on button "新增" at bounding box center [266, 411] width 31 height 18
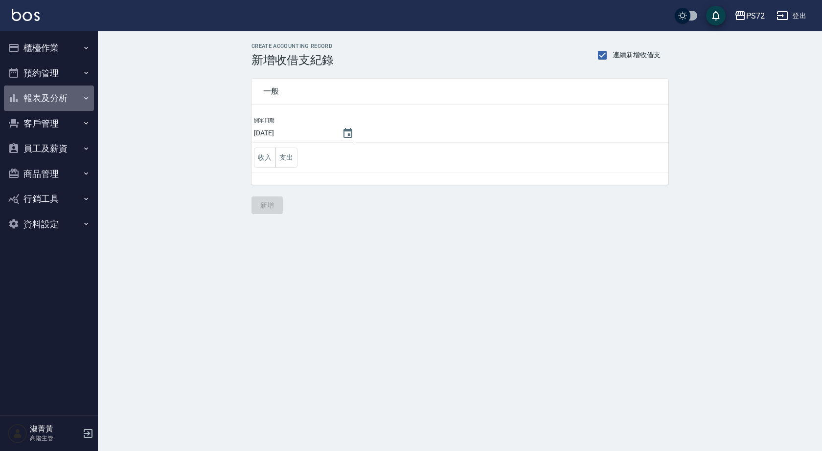
click at [57, 101] on button "報表及分析" at bounding box center [49, 98] width 90 height 25
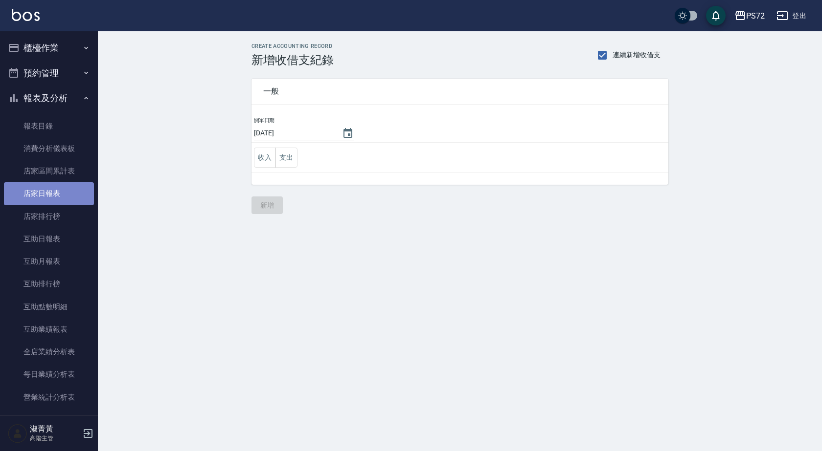
click at [54, 199] on link "店家日報表" at bounding box center [49, 193] width 90 height 22
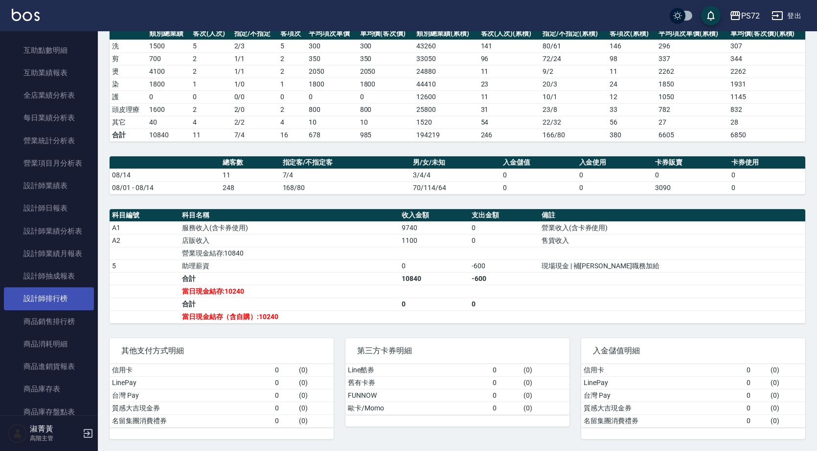
scroll to position [196, 0]
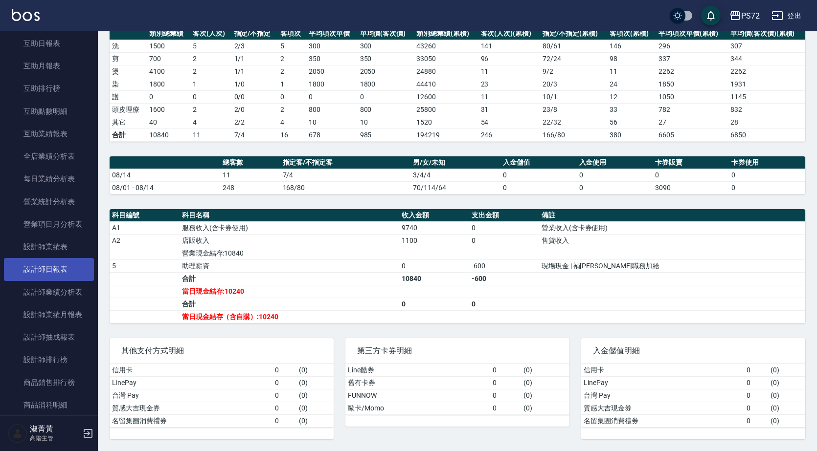
click at [62, 270] on link "設計師日報表" at bounding box center [49, 269] width 90 height 22
